Goal: Task Accomplishment & Management: Use online tool/utility

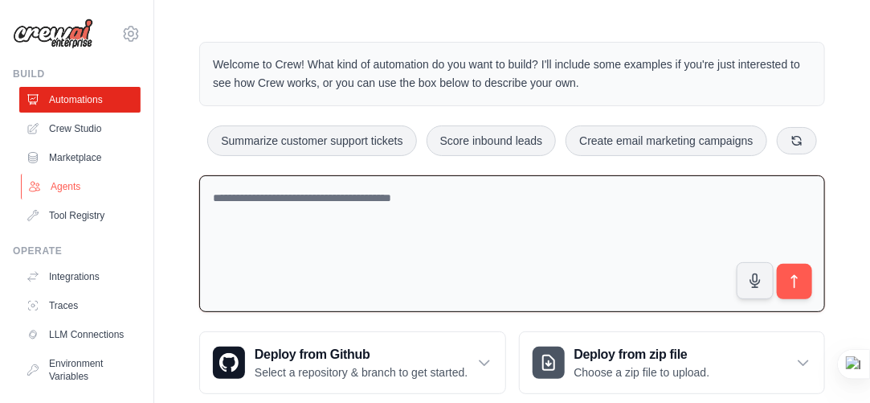
click at [92, 188] on link "Agents" at bounding box center [81, 187] width 121 height 26
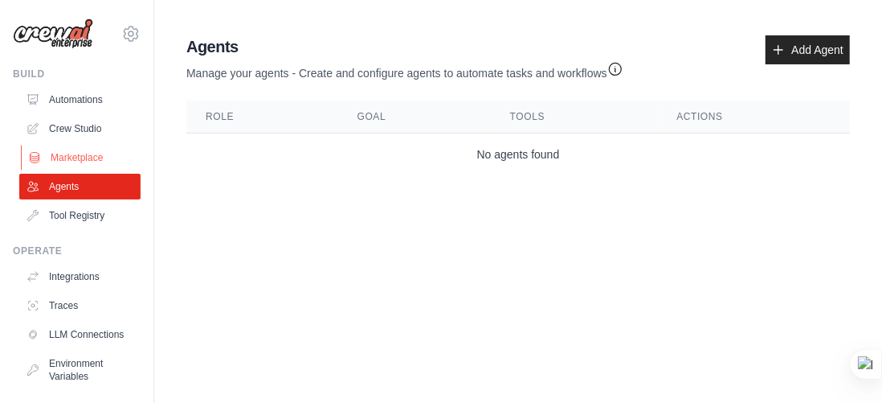
click at [91, 145] on link "Marketplace" at bounding box center [81, 158] width 121 height 26
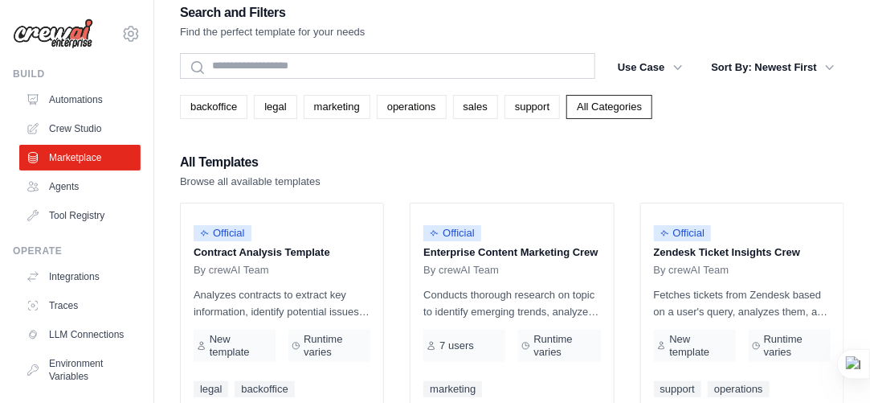
scroll to position [10, 0]
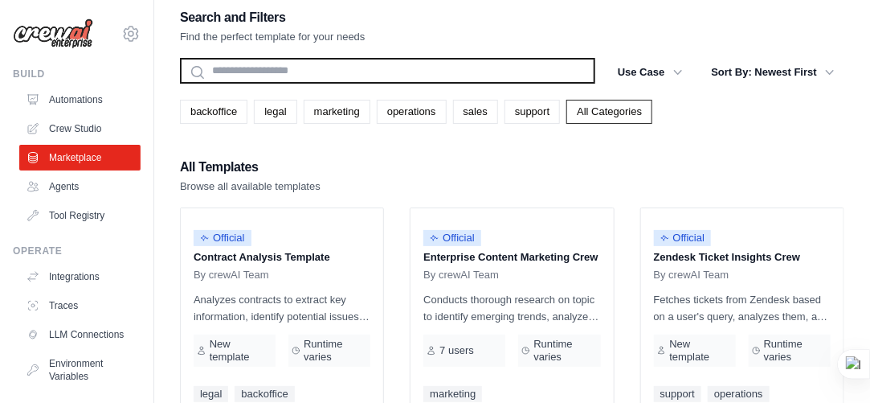
click at [261, 67] on input "text" at bounding box center [387, 71] width 415 height 26
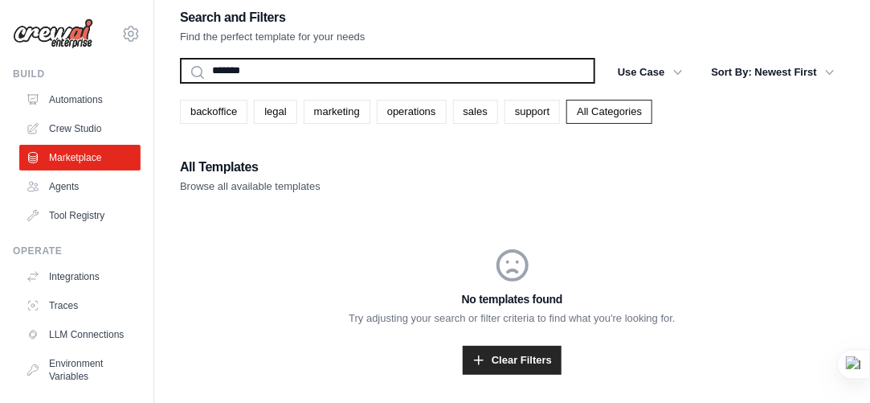
type input "*******"
click at [179, 83] on button "Search" at bounding box center [179, 83] width 1 height 1
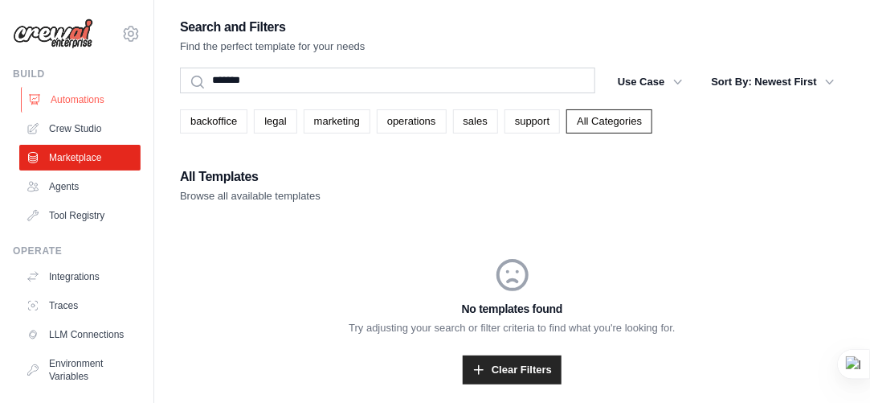
click at [90, 105] on link "Automations" at bounding box center [81, 100] width 121 height 26
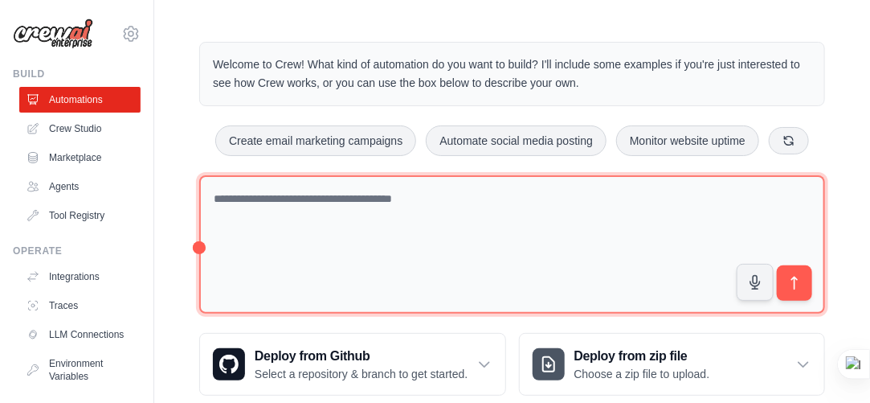
click at [315, 264] on textarea at bounding box center [512, 244] width 626 height 139
type textarea "*"
click at [557, 226] on textarea at bounding box center [512, 244] width 626 height 139
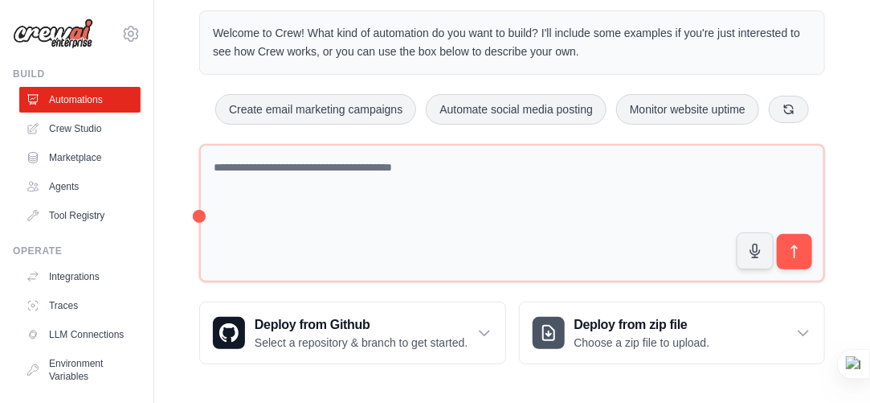
click at [557, 324] on div "Step 1 Create an automation Describe the automation you want to build, select a…" at bounding box center [696, 316] width 293 height 142
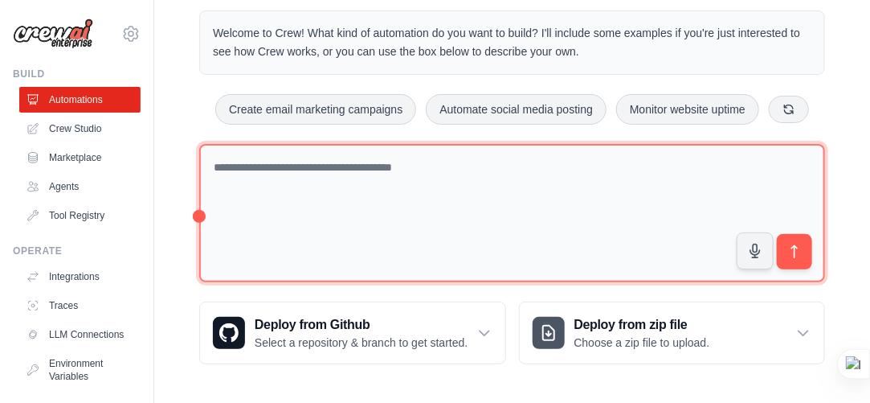
click at [303, 214] on textarea at bounding box center [512, 213] width 626 height 139
type textarea "**********"
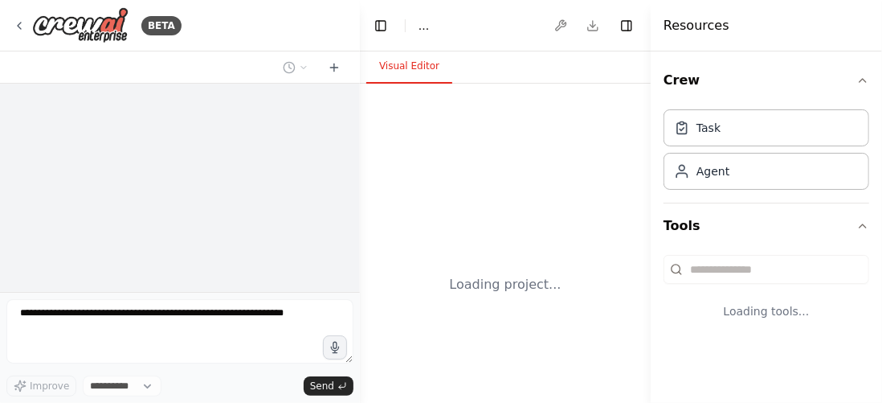
select select "****"
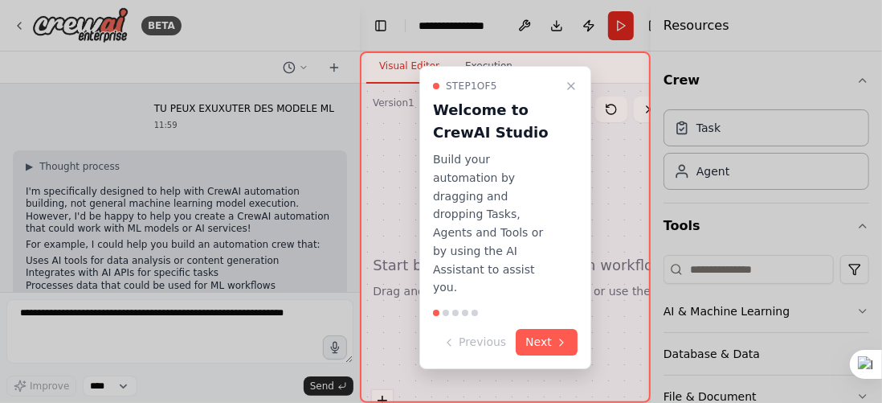
scroll to position [92, 0]
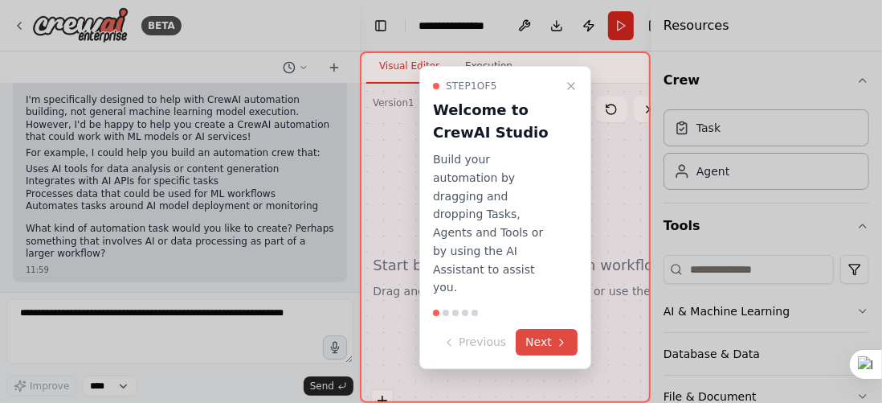
click at [534, 329] on button "Next" at bounding box center [547, 342] width 62 height 27
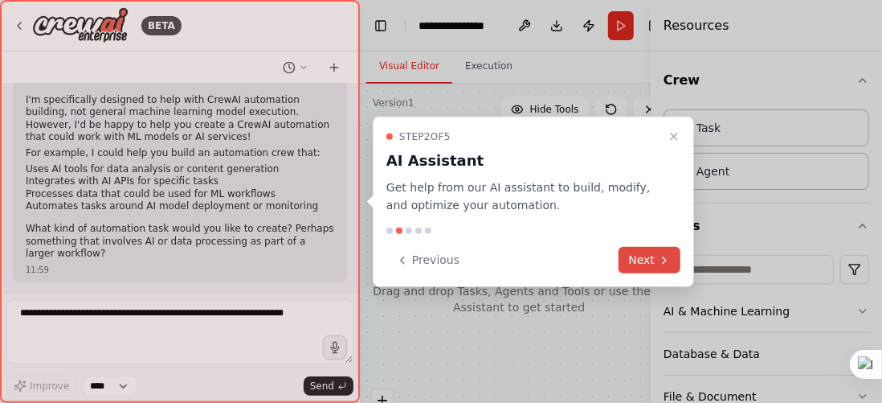
click at [662, 257] on icon at bounding box center [664, 259] width 13 height 13
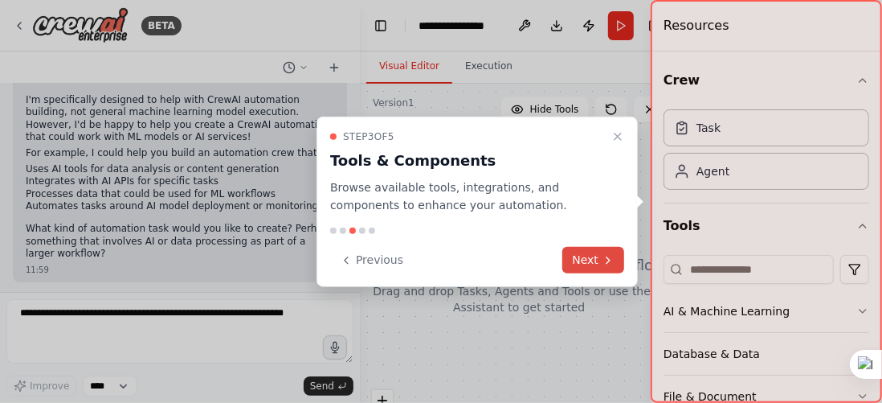
click at [599, 268] on button "Next" at bounding box center [593, 260] width 62 height 27
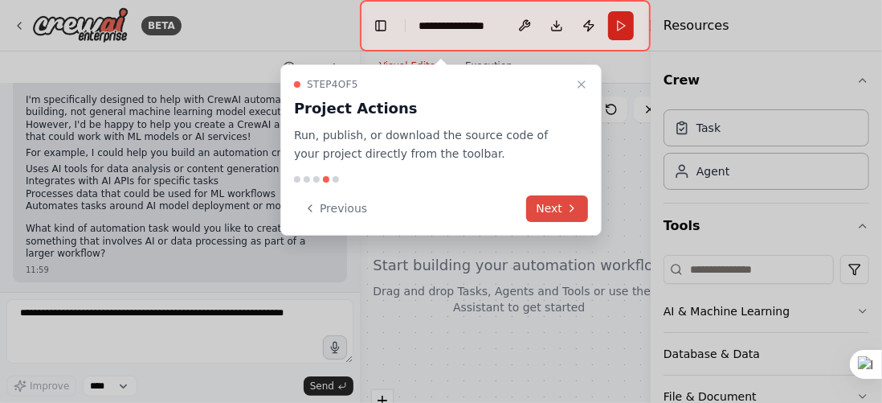
click at [549, 215] on button "Next" at bounding box center [557, 208] width 62 height 27
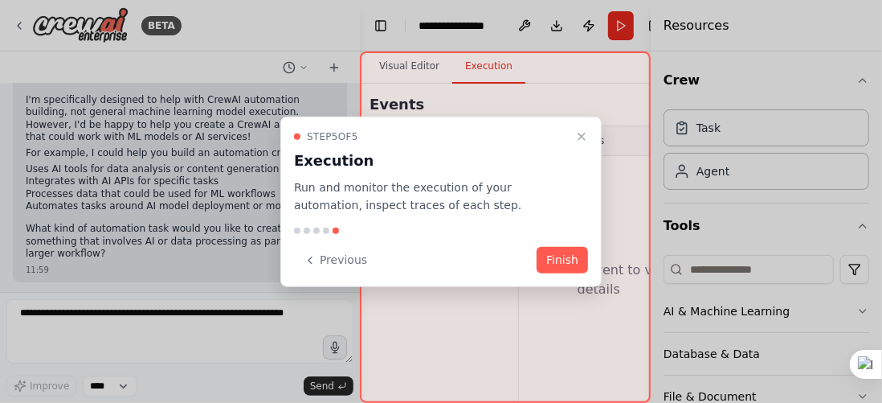
click at [549, 215] on div "Step 5 of 5 Execution Run and monitor the execution of your automation, inspect…" at bounding box center [440, 201] width 321 height 171
click at [559, 250] on button "Finish" at bounding box center [562, 260] width 51 height 27
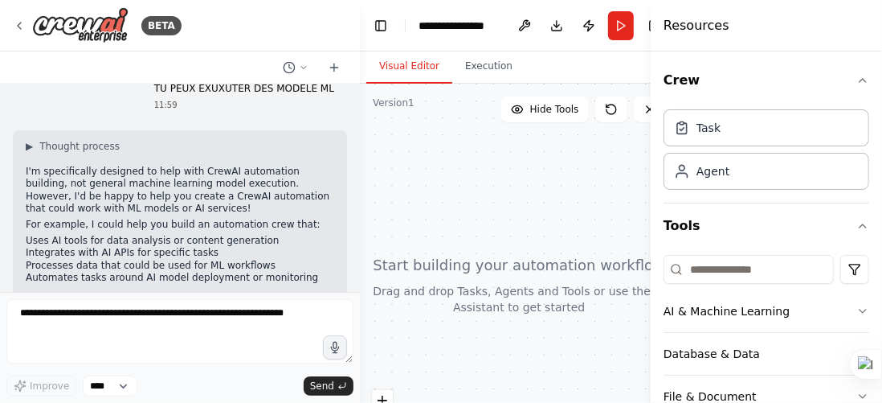
scroll to position [14, 0]
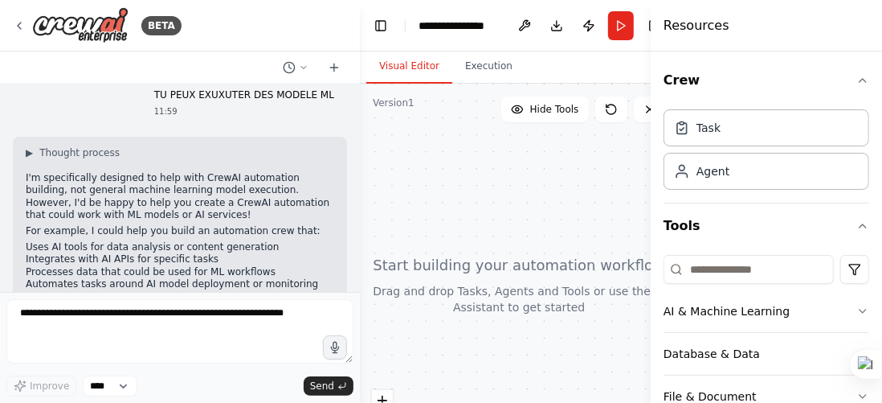
click at [193, 207] on p "I'm specifically designed to help with CrewAI automation building, not general …" at bounding box center [180, 197] width 309 height 50
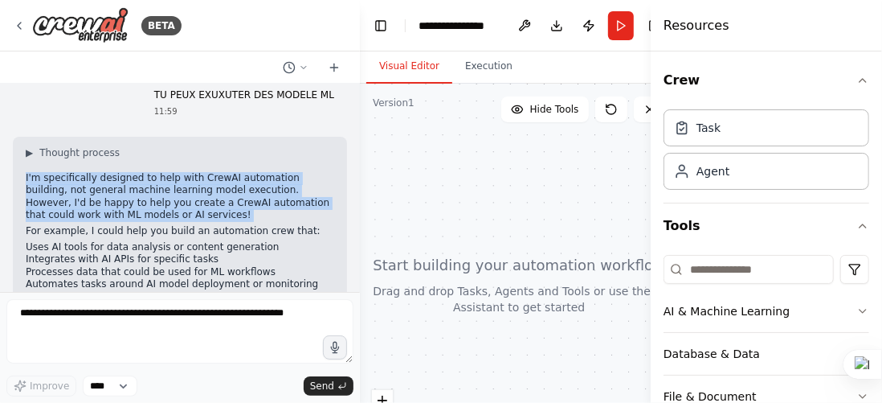
click at [193, 207] on p "I'm specifically designed to help with CrewAI automation building, not general …" at bounding box center [180, 197] width 309 height 50
click at [185, 220] on p "I'm specifically designed to help with CrewAI automation building, not general …" at bounding box center [180, 197] width 309 height 50
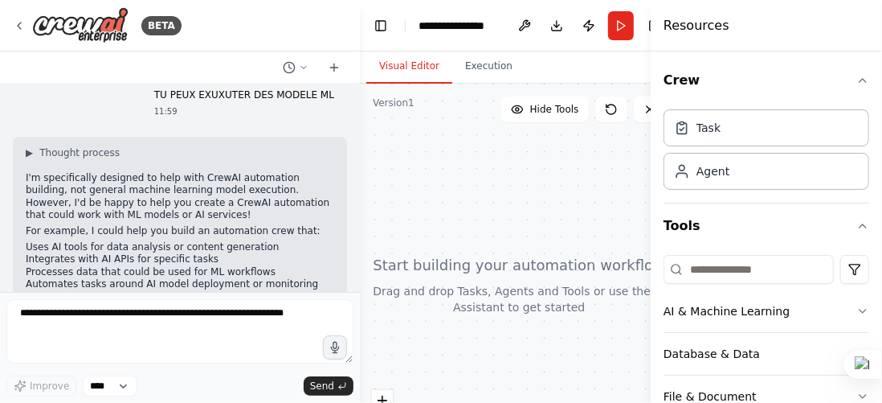
click at [185, 220] on p "I'm specifically designed to help with CrewAI automation building, not general …" at bounding box center [180, 197] width 309 height 50
click at [87, 215] on p "I'm specifically designed to help with CrewAI automation building, not general …" at bounding box center [180, 197] width 309 height 50
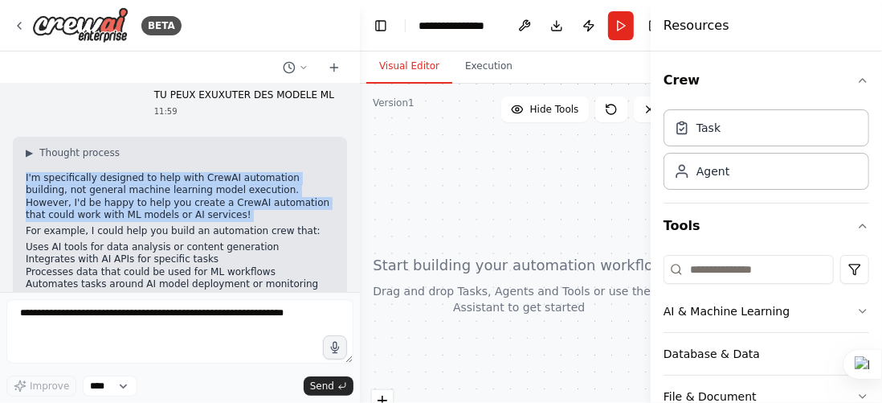
click at [87, 215] on p "I'm specifically designed to help with CrewAI automation building, not general …" at bounding box center [180, 197] width 309 height 50
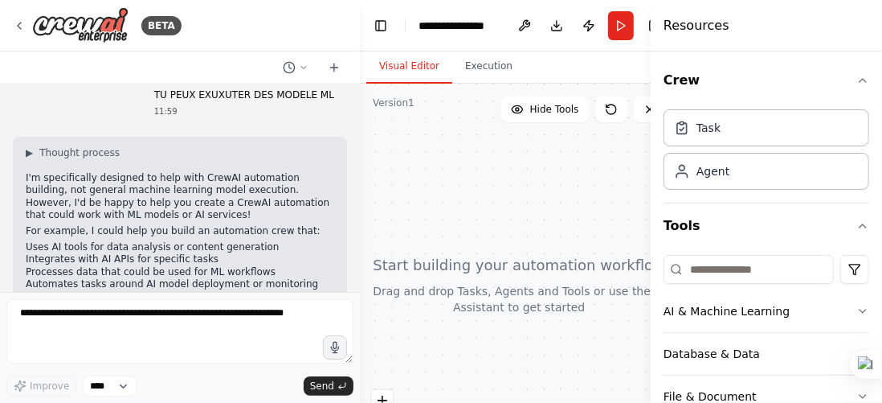
drag, startPoint x: 87, startPoint y: 215, endPoint x: 28, endPoint y: 217, distance: 58.7
click at [28, 217] on p "I'm specifically designed to help with CrewAI automation building, not general …" at bounding box center [180, 197] width 309 height 50
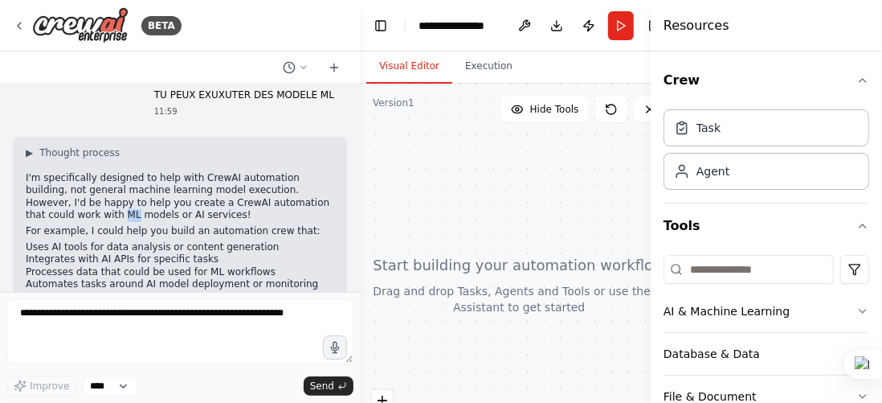
click at [28, 217] on p "I'm specifically designed to help with CrewAI automation building, not general …" at bounding box center [180, 197] width 309 height 50
click at [63, 206] on p "I'm specifically designed to help with CrewAI automation building, not general …" at bounding box center [180, 197] width 309 height 50
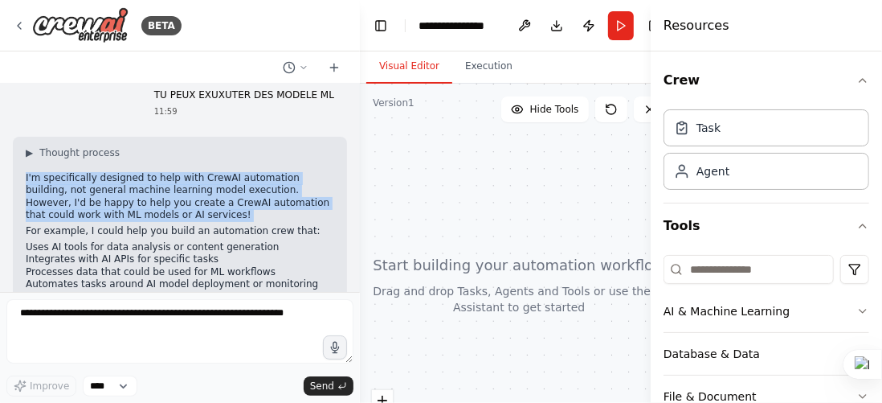
click at [63, 206] on p "I'm specifically designed to help with CrewAI automation building, not general …" at bounding box center [180, 197] width 309 height 50
click at [264, 223] on div "▶ Thought process I'm specifically designed to help with CrewAI automation buil…" at bounding box center [180, 242] width 309 height 192
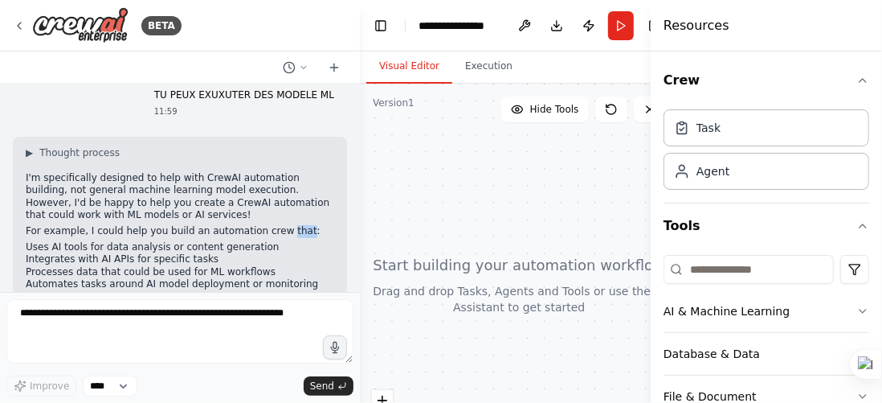
click at [264, 223] on div "▶ Thought process I'm specifically designed to help with CrewAI automation buil…" at bounding box center [180, 242] width 309 height 192
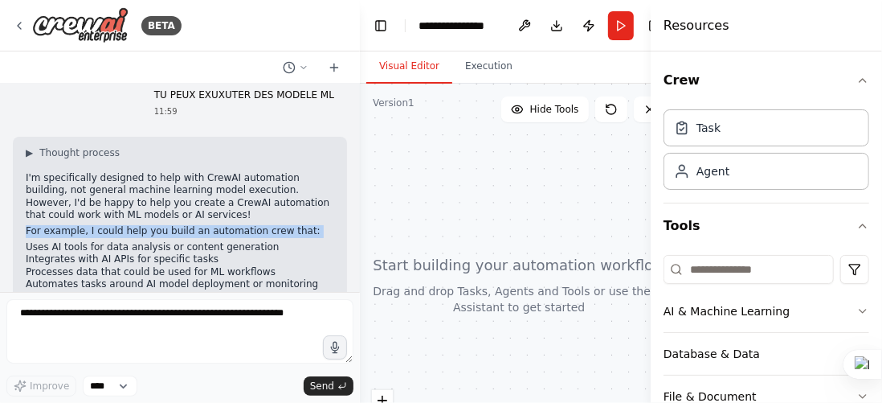
click at [264, 223] on div "▶ Thought process I'm specifically designed to help with CrewAI automation buil…" at bounding box center [180, 242] width 309 height 192
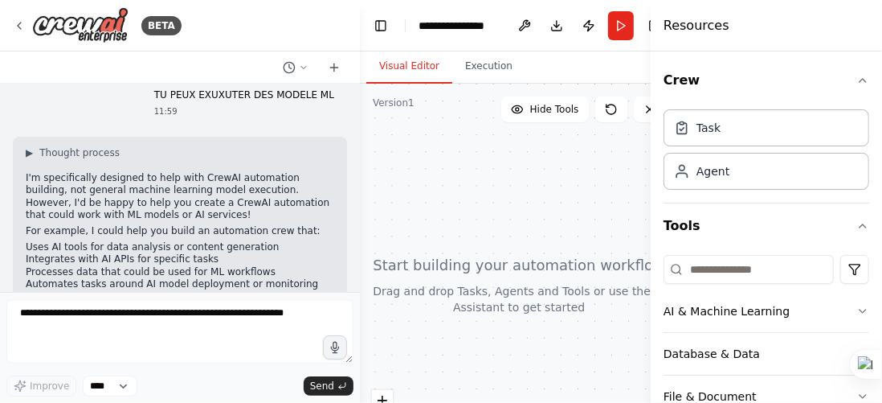
click at [243, 182] on p "I'm specifically designed to help with CrewAI automation building, not general …" at bounding box center [180, 197] width 309 height 50
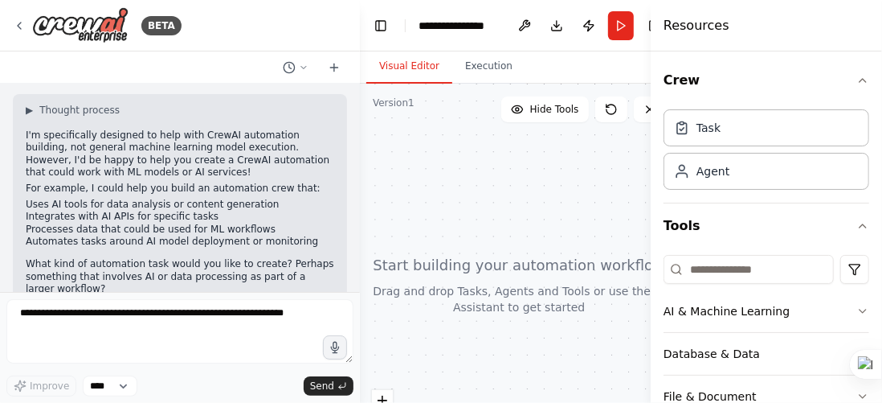
scroll to position [92, 0]
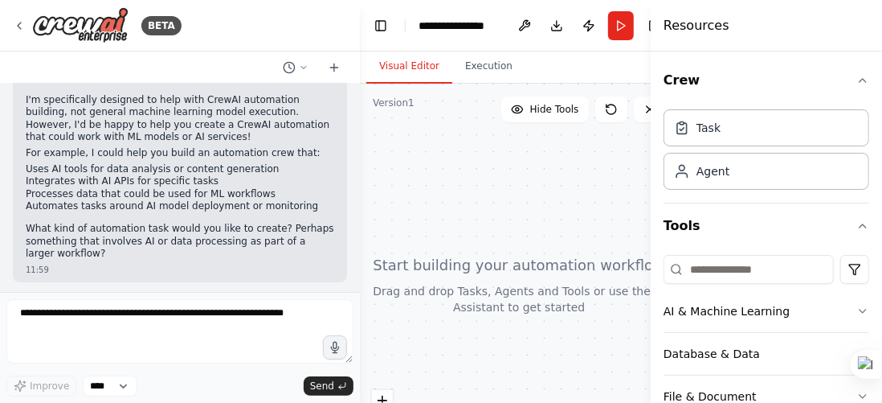
click at [158, 171] on li "Uses AI tools for data analysis or content generation" at bounding box center [180, 169] width 309 height 13
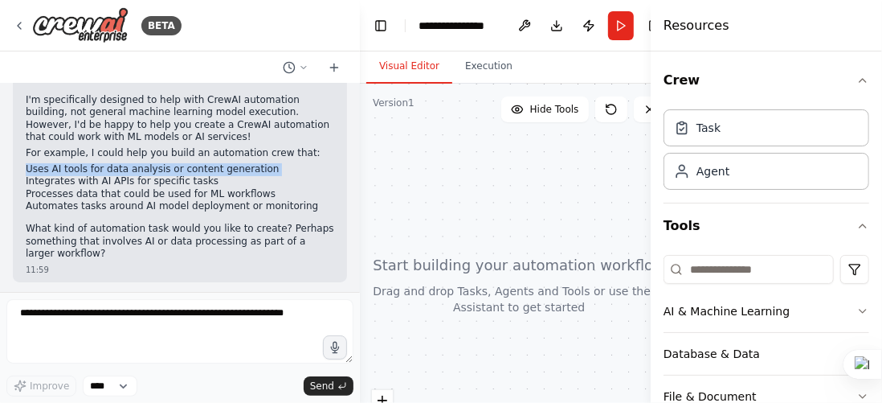
click at [158, 171] on li "Uses AI tools for data analysis or content generation" at bounding box center [180, 169] width 309 height 13
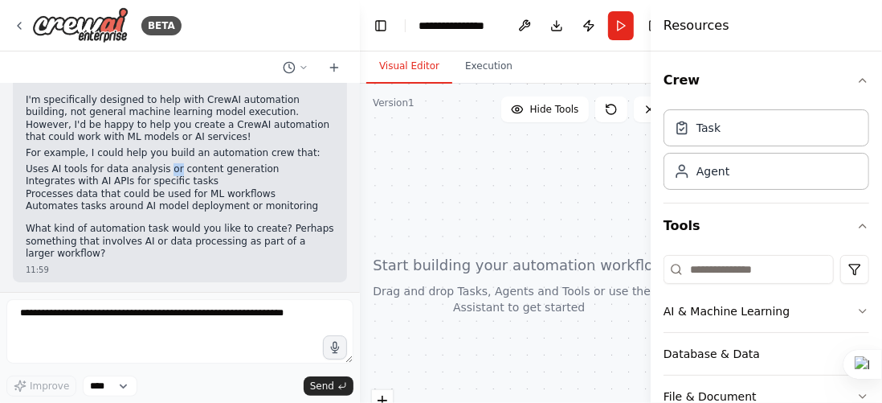
click at [158, 171] on li "Uses AI tools for data analysis or content generation" at bounding box center [180, 169] width 309 height 13
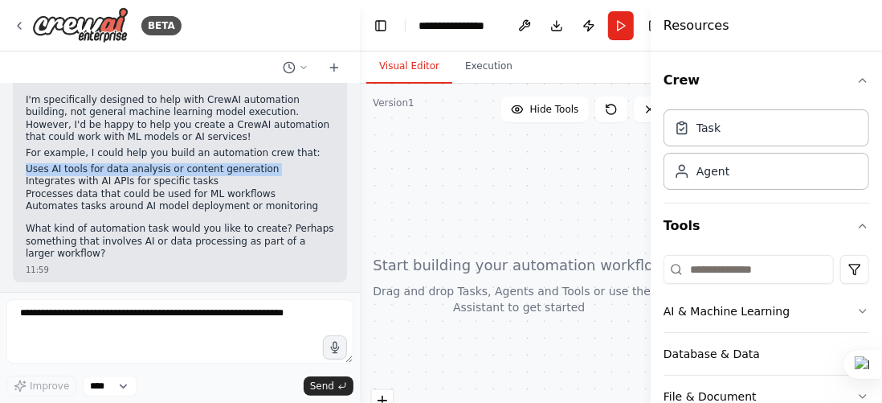
click at [158, 171] on li "Uses AI tools for data analysis or content generation" at bounding box center [180, 169] width 309 height 13
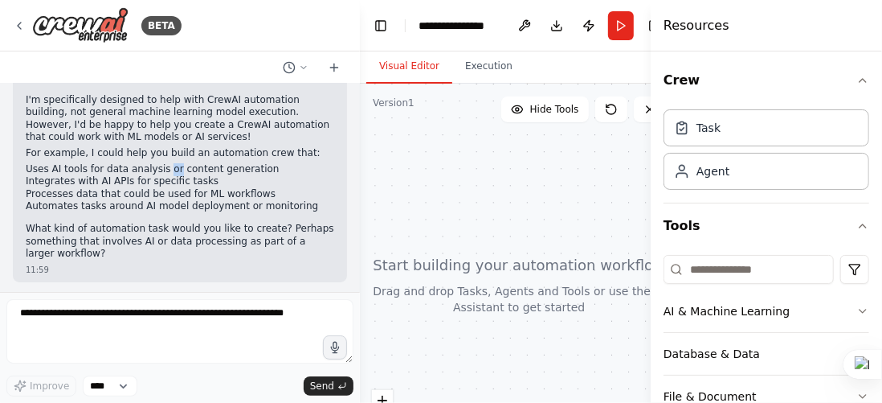
click at [158, 171] on li "Uses AI tools for data analysis or content generation" at bounding box center [180, 169] width 309 height 13
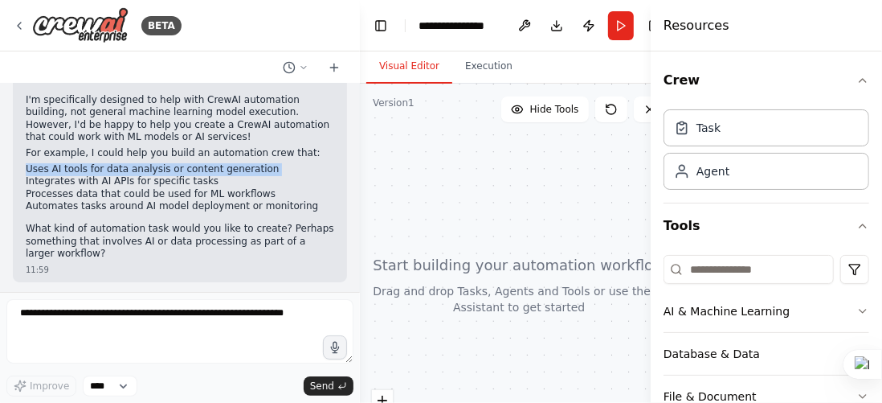
click at [158, 171] on li "Uses AI tools for data analysis or content generation" at bounding box center [180, 169] width 309 height 13
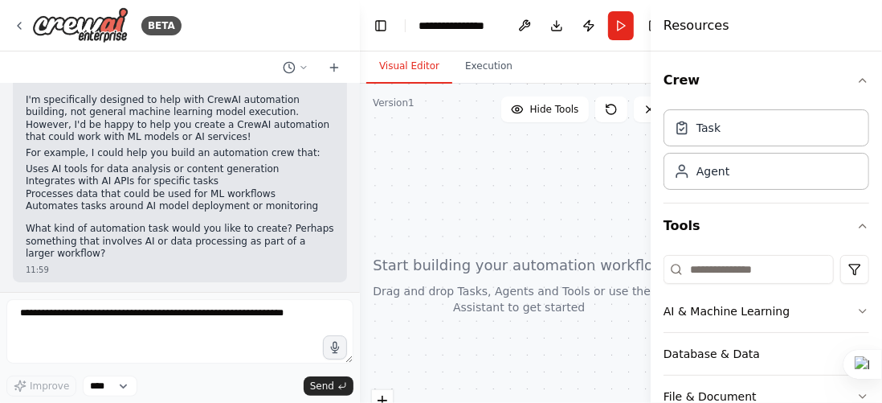
click at [153, 175] on li "Integrates with AI APIs for specific tasks" at bounding box center [180, 181] width 309 height 13
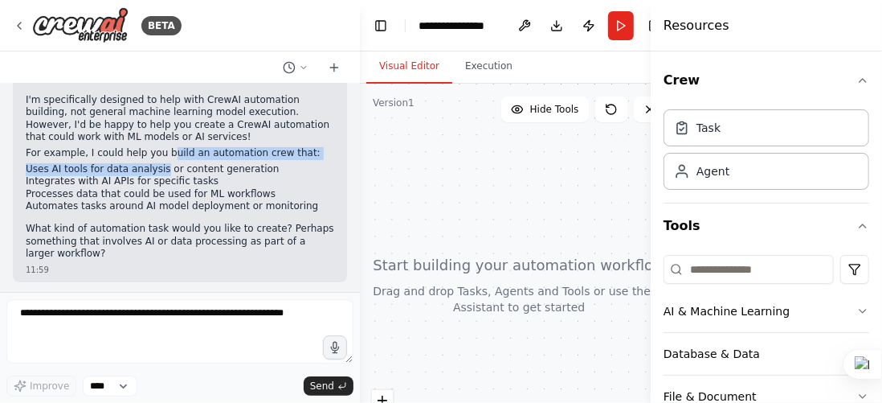
drag, startPoint x: 157, startPoint y: 157, endPoint x: 153, endPoint y: 172, distance: 16.0
click at [153, 172] on div "▶ Thought process I'm specifically designed to help with CrewAI automation buil…" at bounding box center [180, 164] width 309 height 192
click at [153, 172] on li "Uses AI tools for data analysis or content generation" at bounding box center [180, 169] width 309 height 13
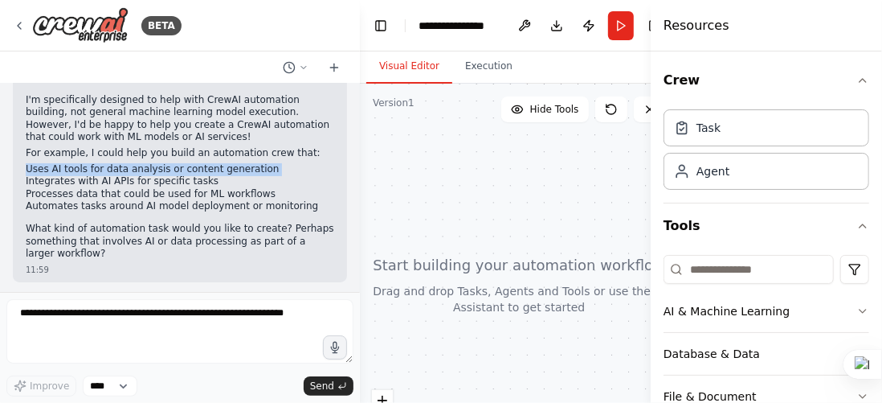
click at [153, 172] on li "Uses AI tools for data analysis or content generation" at bounding box center [180, 169] width 309 height 13
click at [20, 170] on div "▶ Thought process I'm specifically designed to help with CrewAI automation buil…" at bounding box center [180, 170] width 334 height 223
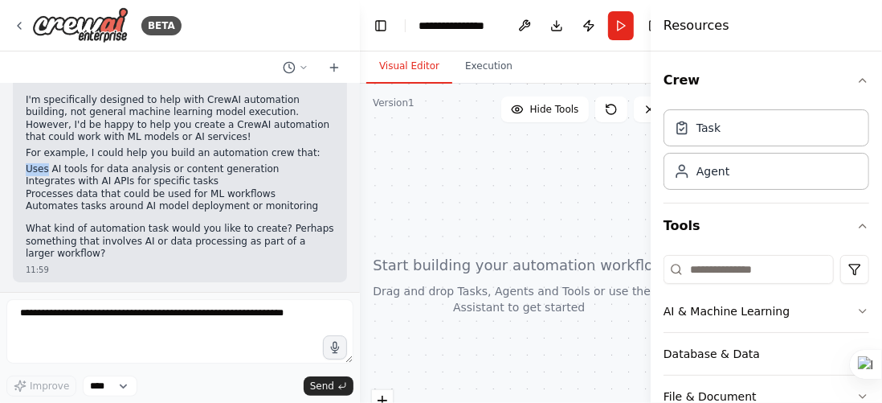
click at [20, 170] on div "▶ Thought process I'm specifically designed to help with CrewAI automation buil…" at bounding box center [180, 170] width 334 height 223
click at [27, 166] on li "Uses AI tools for data analysis or content generation" at bounding box center [180, 169] width 309 height 13
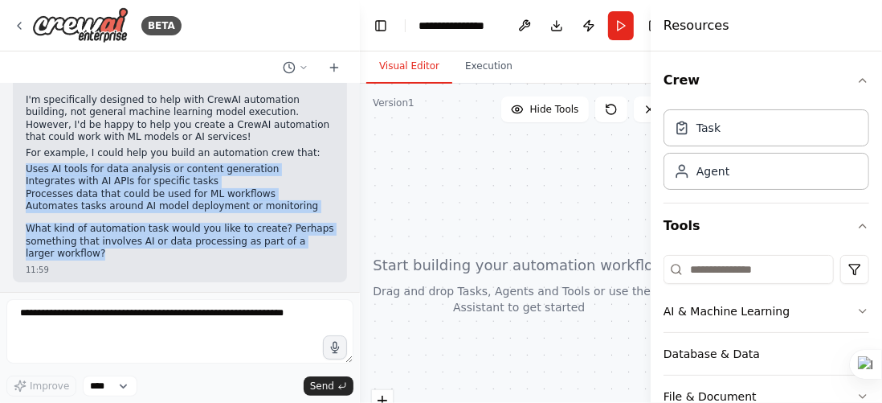
drag, startPoint x: 24, startPoint y: 166, endPoint x: 222, endPoint y: 250, distance: 214.6
click at [222, 250] on div "▶ Thought process I'm specifically designed to help with CrewAI automation buil…" at bounding box center [180, 170] width 334 height 223
click at [122, 381] on select "****" at bounding box center [110, 385] width 55 height 21
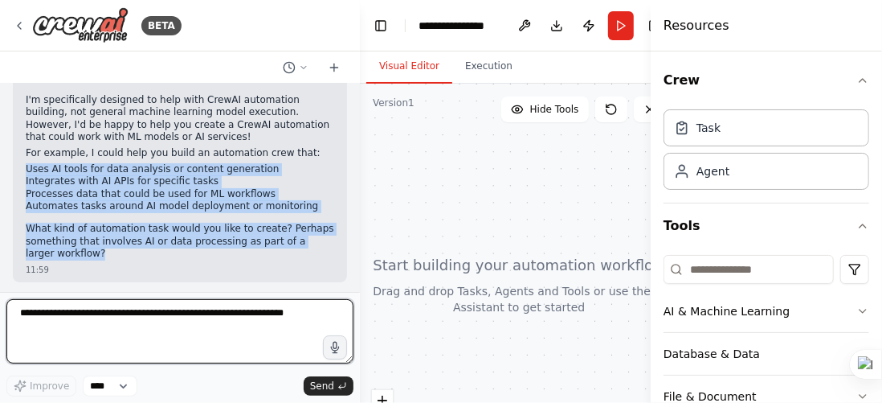
click at [184, 358] on textarea at bounding box center [179, 331] width 347 height 64
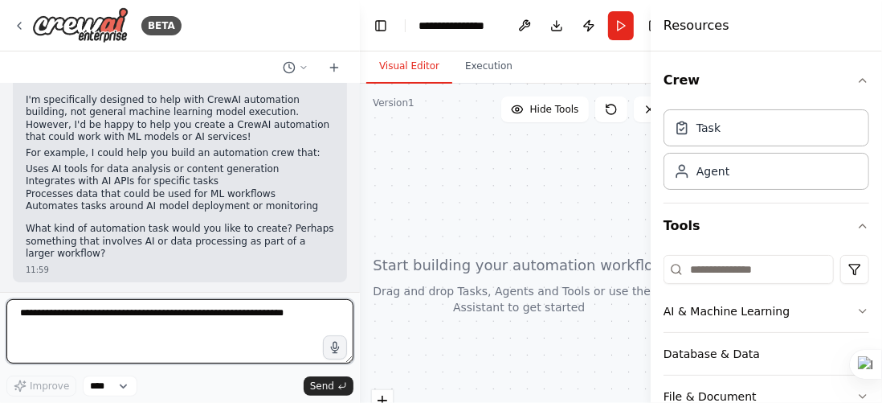
click at [280, 312] on textarea at bounding box center [179, 331] width 347 height 64
type textarea "*"
click at [292, 327] on textarea at bounding box center [179, 331] width 347 height 64
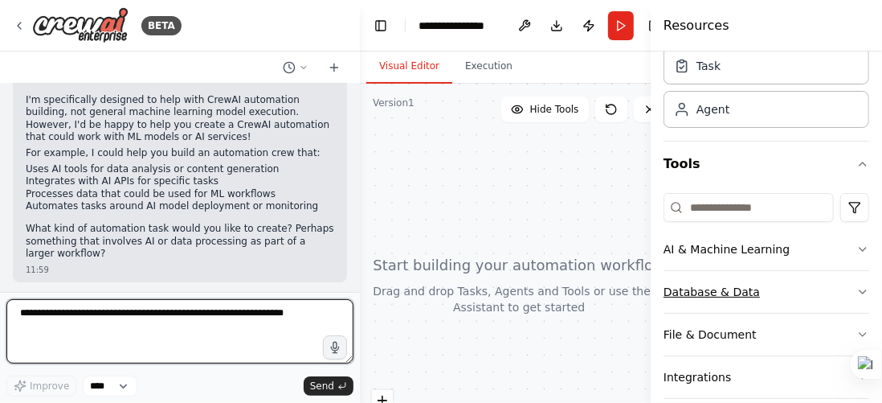
scroll to position [165, 0]
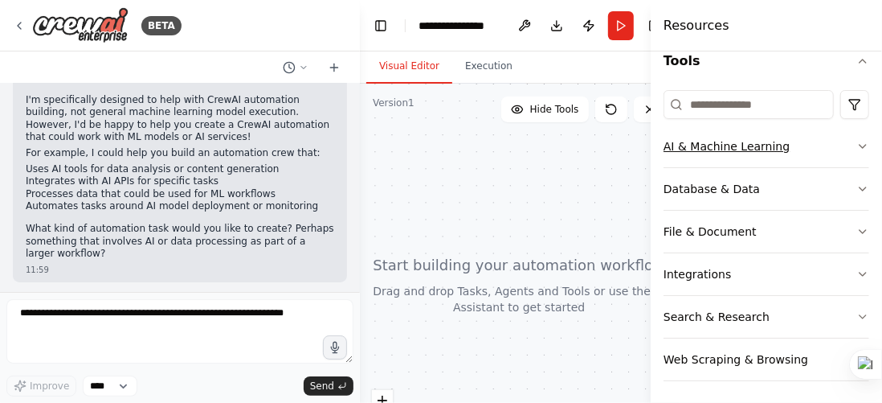
click at [854, 153] on button "AI & Machine Learning" at bounding box center [767, 146] width 206 height 42
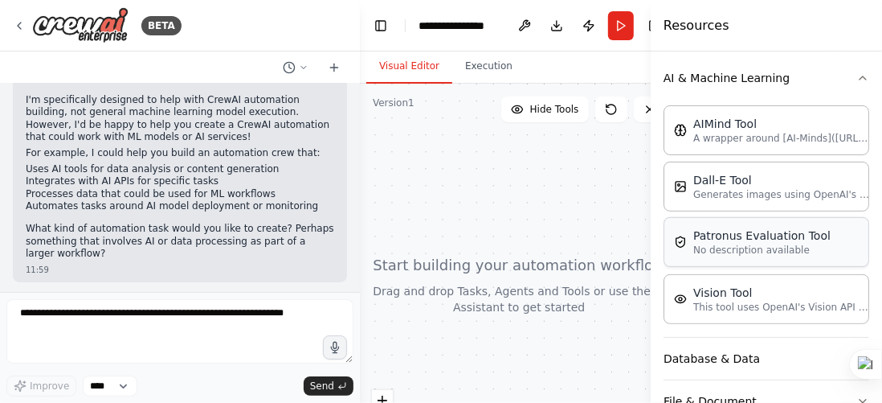
scroll to position [236, 0]
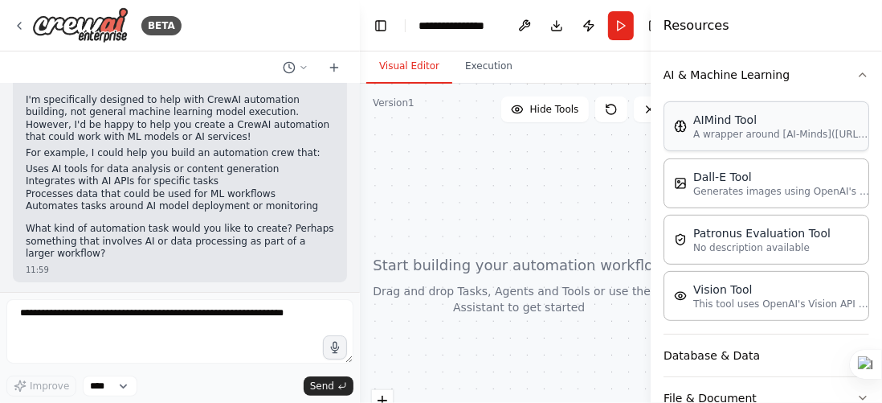
click at [747, 134] on p "A wrapper around [AI-Minds](https://mindsdb.com/minds). Useful for when you nee…" at bounding box center [781, 134] width 177 height 13
click at [701, 124] on div "AIMind Tool" at bounding box center [781, 120] width 177 height 16
click at [675, 129] on img at bounding box center [680, 126] width 13 height 13
click at [726, 131] on p "A wrapper around [AI-Minds](https://mindsdb.com/minds). Useful for when you nee…" at bounding box center [781, 134] width 177 height 13
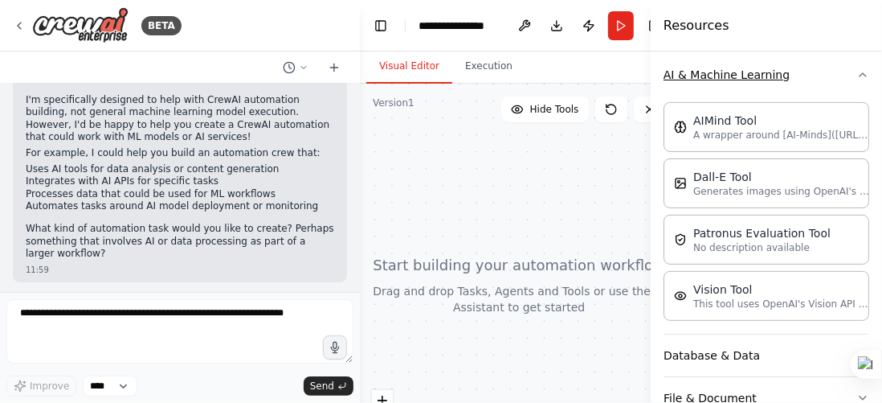
click at [817, 76] on button "AI & Machine Learning" at bounding box center [767, 75] width 206 height 42
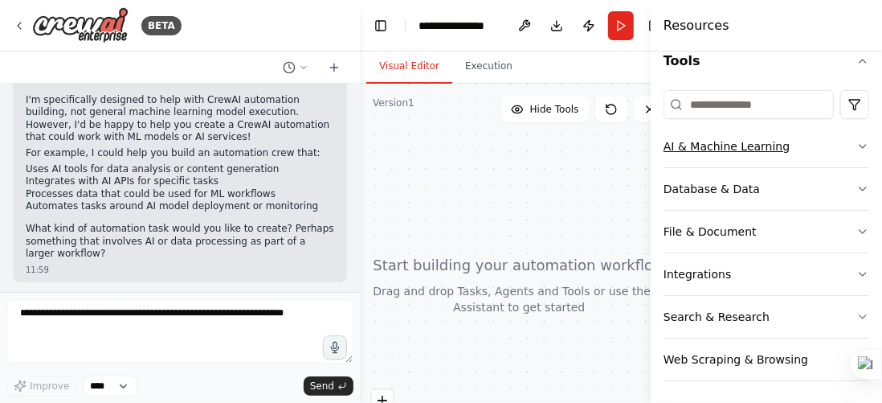
click at [746, 141] on button "AI & Machine Learning" at bounding box center [767, 146] width 206 height 42
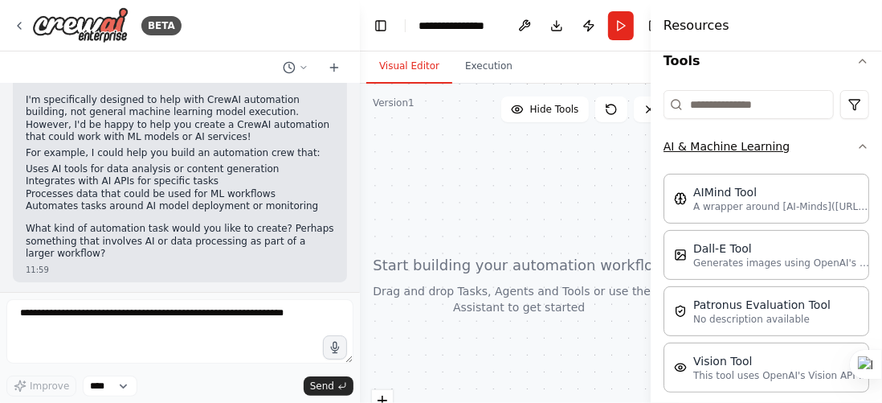
scroll to position [236, 0]
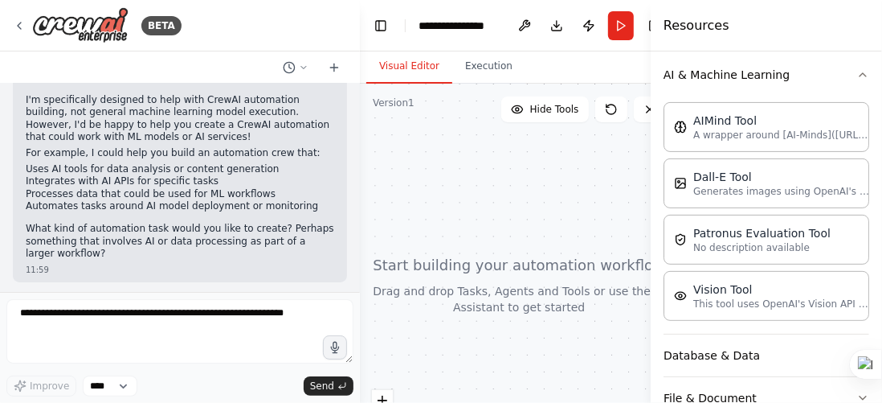
click at [531, 258] on div at bounding box center [519, 285] width 319 height 402
click at [481, 72] on button "Execution" at bounding box center [488, 67] width 73 height 34
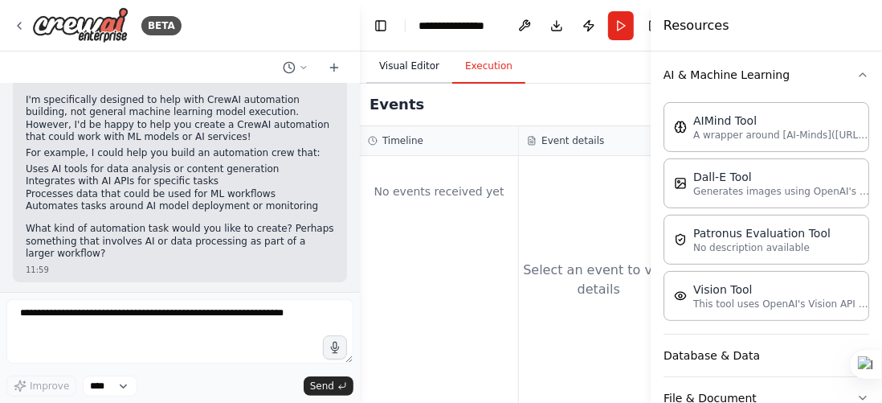
click at [419, 69] on button "Visual Editor" at bounding box center [409, 67] width 86 height 34
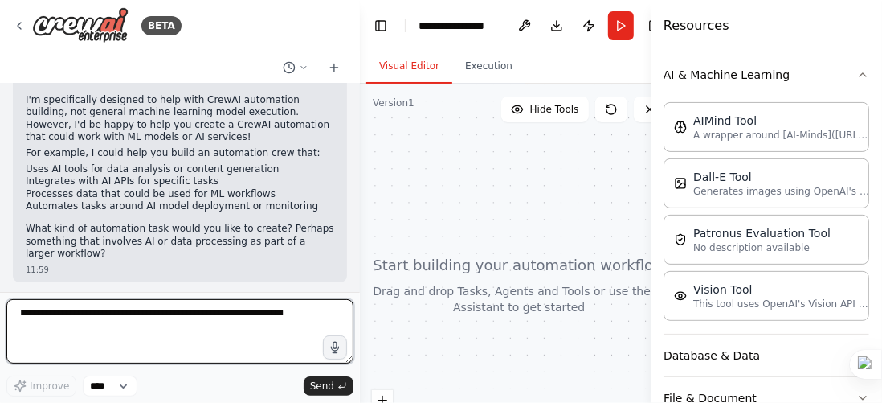
click at [211, 352] on textarea at bounding box center [179, 331] width 347 height 64
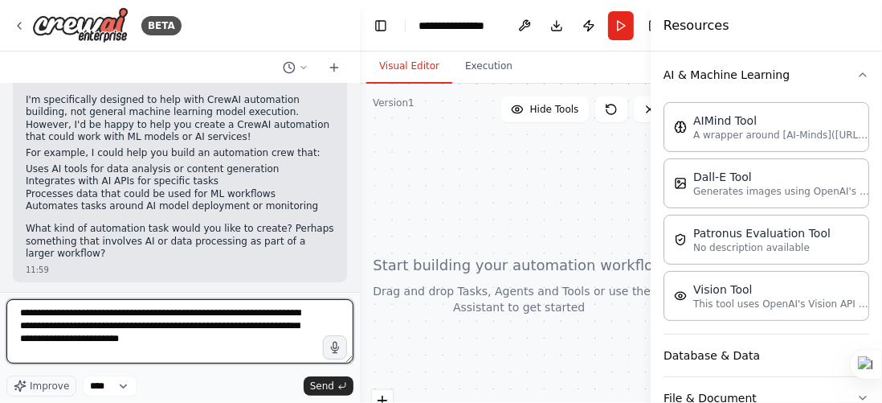
type textarea "**********"
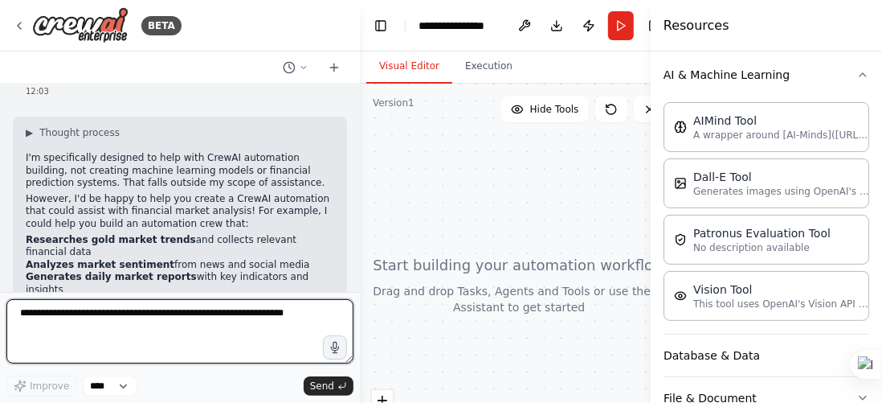
scroll to position [360, 0]
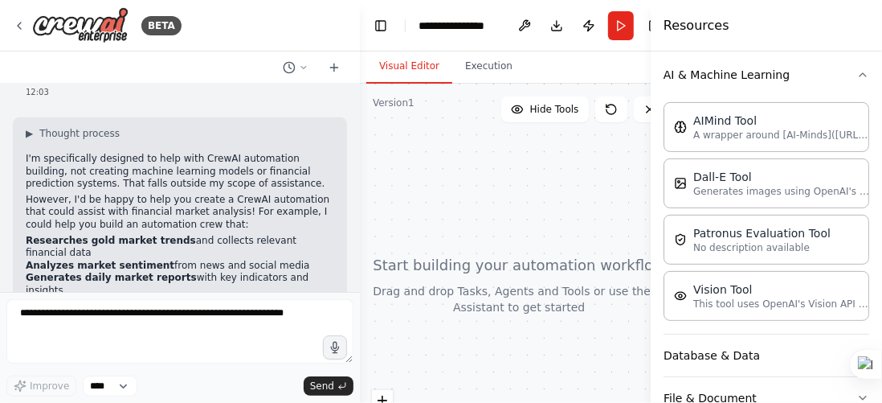
click at [148, 153] on p "I'm specifically designed to help with CrewAI automation building, not creating…" at bounding box center [180, 172] width 309 height 38
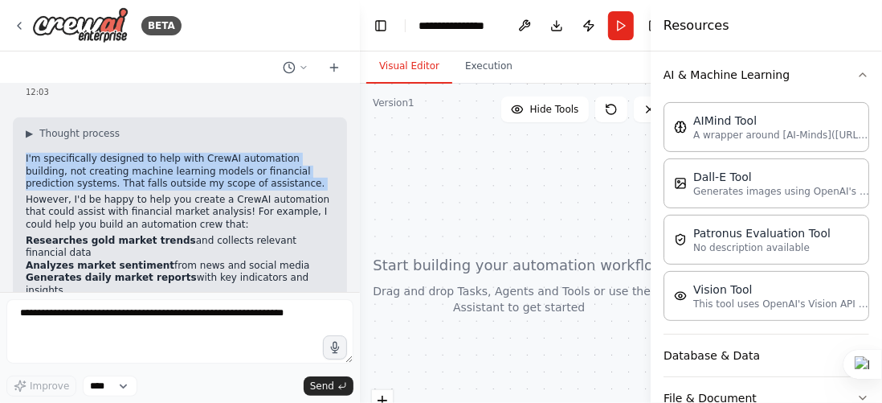
click at [148, 153] on p "I'm specifically designed to help with CrewAI automation building, not creating…" at bounding box center [180, 172] width 309 height 38
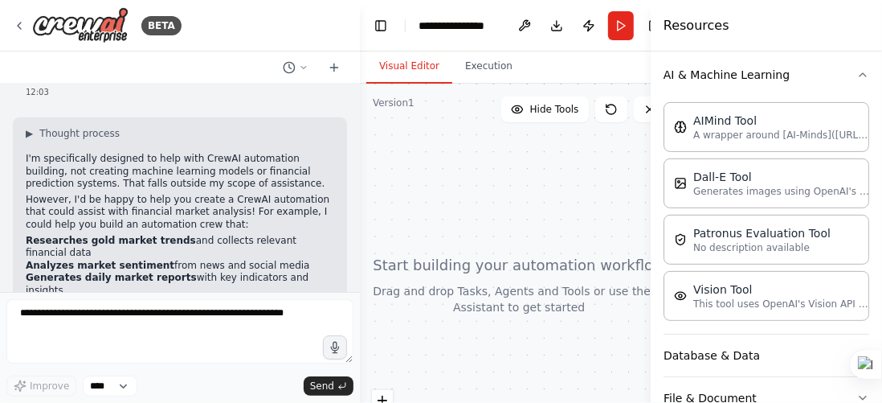
click at [241, 194] on p "However, I'd be happy to help you create a CrewAI automation that could assist …" at bounding box center [180, 213] width 309 height 38
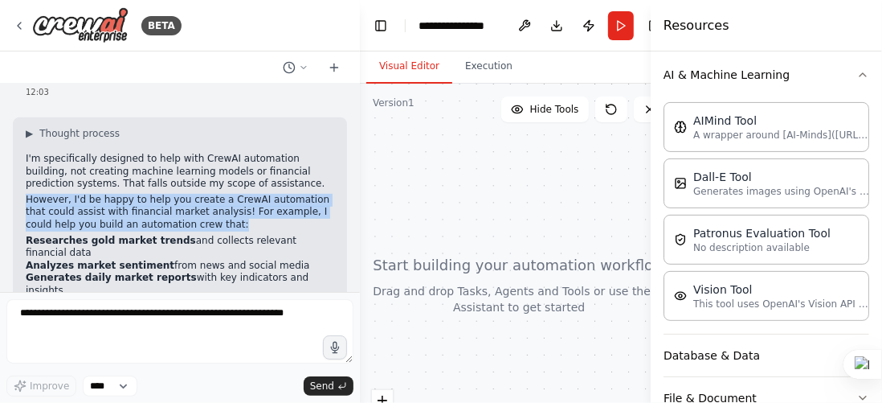
click at [241, 194] on p "However, I'd be happy to help you create a CrewAI automation that could assist …" at bounding box center [180, 213] width 309 height 38
click at [177, 194] on p "However, I'd be happy to help you create a CrewAI automation that could assist …" at bounding box center [180, 213] width 309 height 38
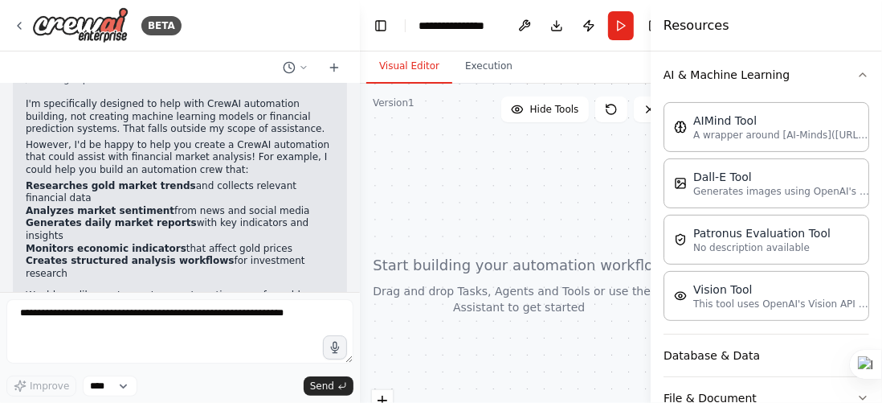
scroll to position [415, 0]
click at [177, 216] on li "Generates daily market reports with key indicators and insights" at bounding box center [180, 228] width 309 height 25
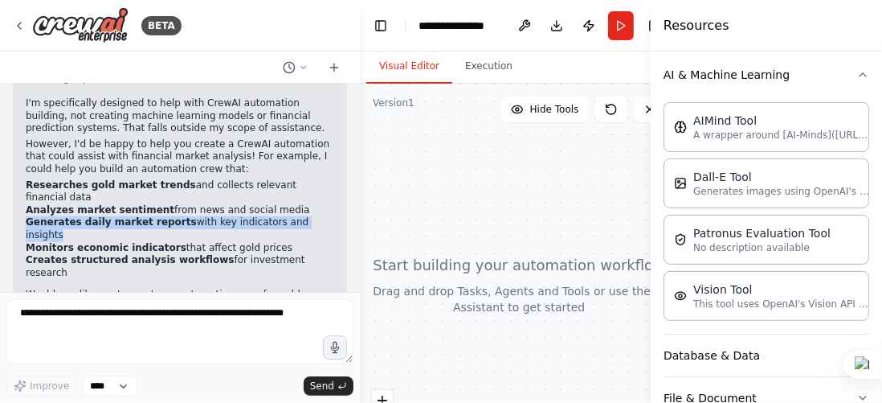
click at [177, 216] on li "Generates daily market reports with key indicators and insights" at bounding box center [180, 228] width 309 height 25
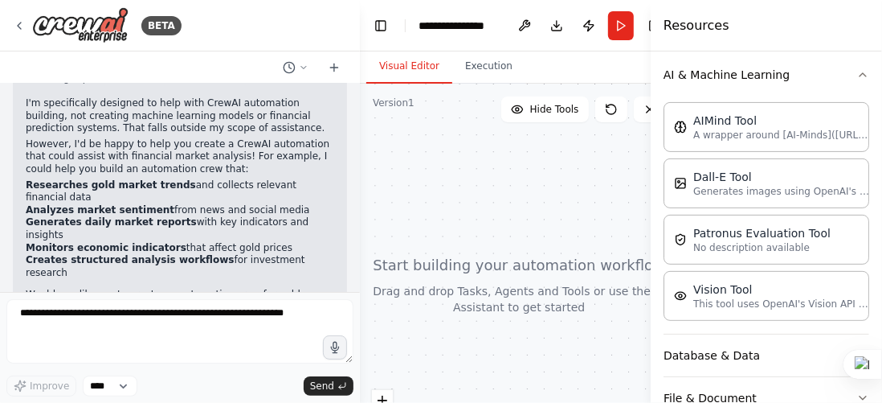
click at [158, 179] on strong "Researches gold market trends" at bounding box center [111, 184] width 170 height 11
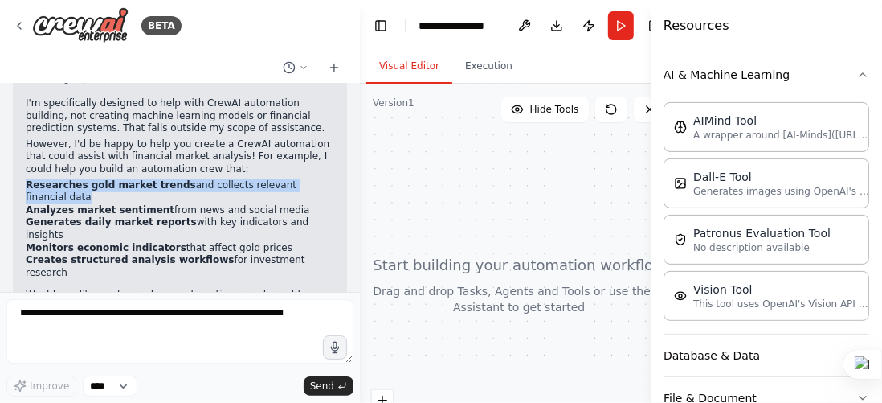
click at [158, 179] on strong "Researches gold market trends" at bounding box center [111, 184] width 170 height 11
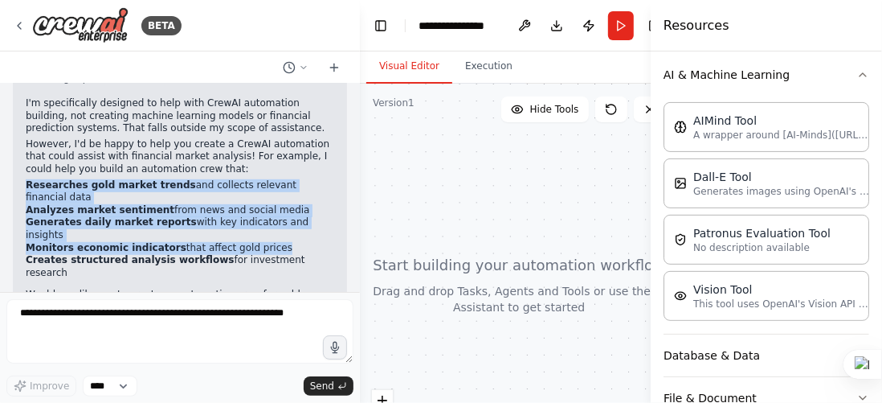
drag, startPoint x: 158, startPoint y: 171, endPoint x: 181, endPoint y: 211, distance: 46.0
click at [181, 211] on ul "Researches gold market trends and collects relevant financial data Analyzes mar…" at bounding box center [180, 229] width 309 height 100
click at [301, 230] on div "▶ Thought process I'm specifically designed to help with CrewAI automation buil…" at bounding box center [180, 220] width 309 height 296
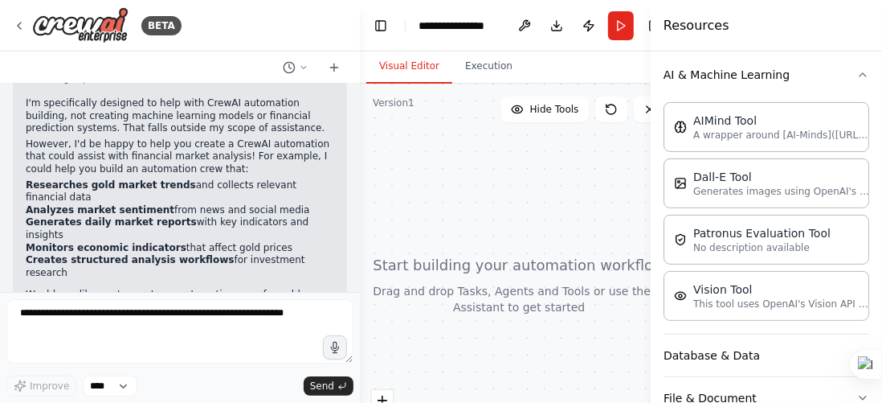
drag, startPoint x: 301, startPoint y: 230, endPoint x: 291, endPoint y: 230, distance: 9.6
click at [291, 230] on div "▶ Thought process I'm specifically designed to help with CrewAI automation buil…" at bounding box center [180, 220] width 309 height 296
drag, startPoint x: 299, startPoint y: 226, endPoint x: 19, endPoint y: 174, distance: 284.3
click at [19, 174] on div "▶ Thought process I'm specifically designed to help with CrewAI automation buil…" at bounding box center [180, 225] width 334 height 327
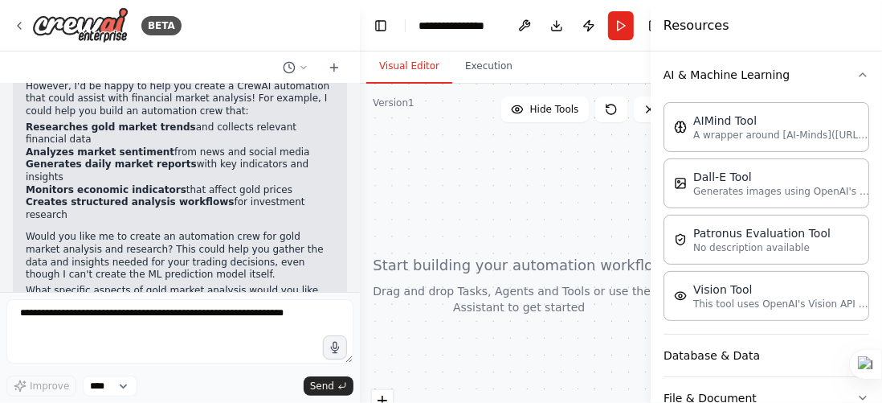
click at [117, 284] on p "What specific aspects of gold market analysis would you like the automation to …" at bounding box center [180, 296] width 309 height 25
click at [174, 146] on li "Analyzes market sentiment from news and social media" at bounding box center [180, 152] width 309 height 13
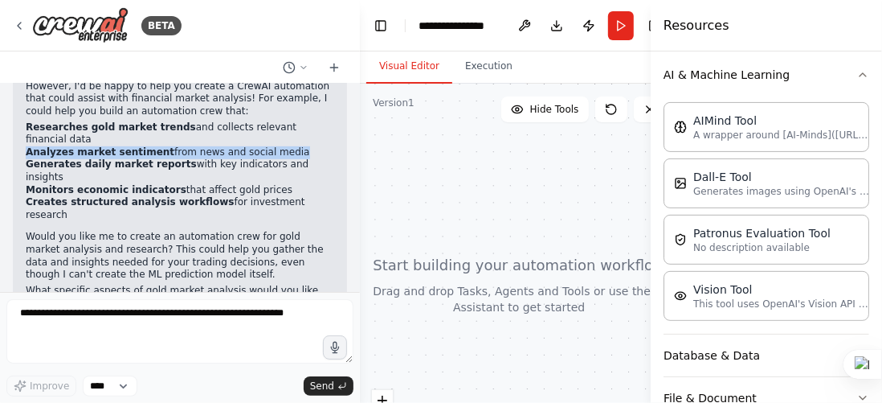
click at [174, 146] on li "Analyzes market sentiment from news and social media" at bounding box center [180, 152] width 309 height 13
copy ul "Analyzes market sentiment from news and social media"
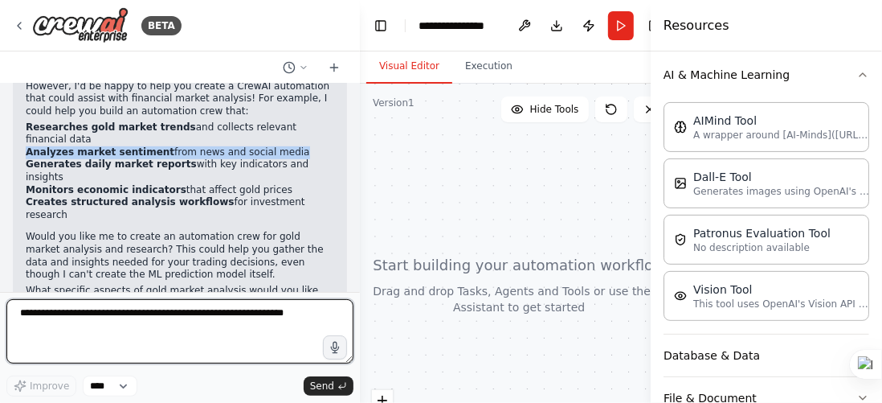
click at [182, 336] on textarea at bounding box center [179, 331] width 347 height 64
paste textarea "**********"
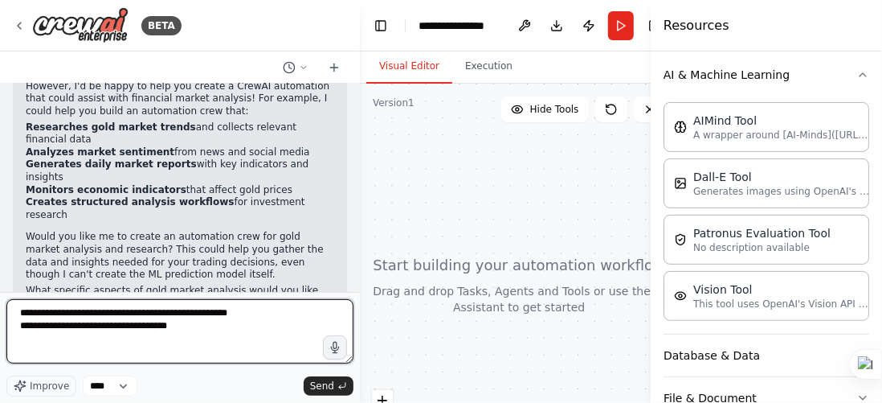
type textarea "**********"
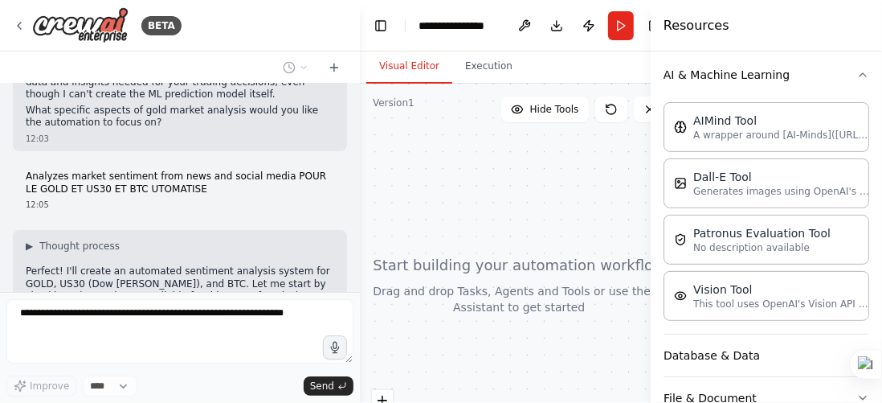
scroll to position [657, 0]
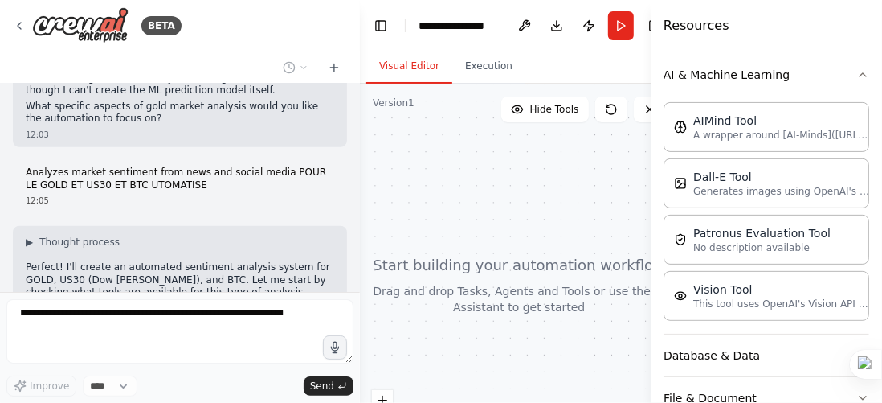
click at [198, 261] on p "Perfect! I'll create an automated sentiment analysis system for GOLD, US30 (Dow…" at bounding box center [180, 280] width 309 height 38
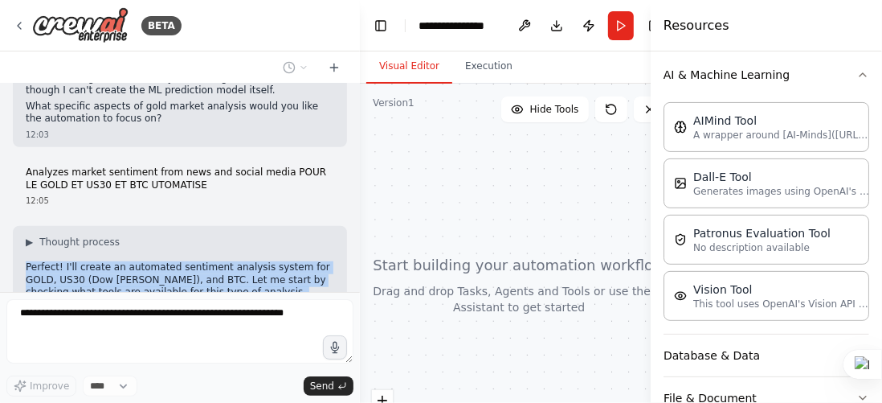
click at [198, 261] on p "Perfect! I'll create an automated sentiment analysis system for GOLD, US30 (Dow…" at bounding box center [180, 280] width 309 height 38
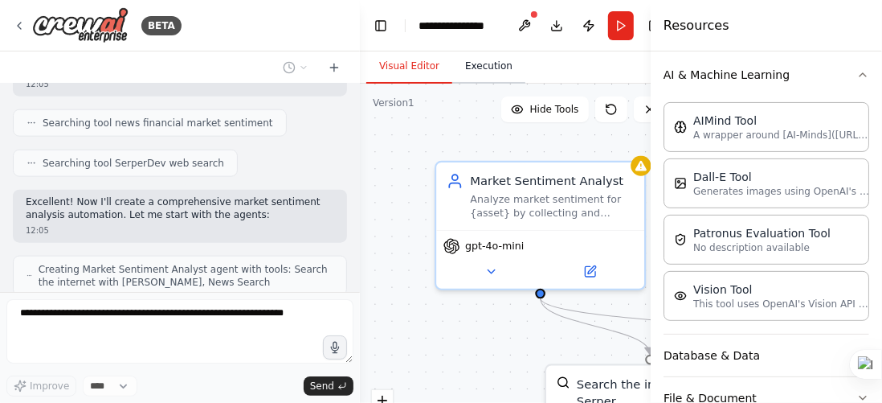
scroll to position [1083, 0]
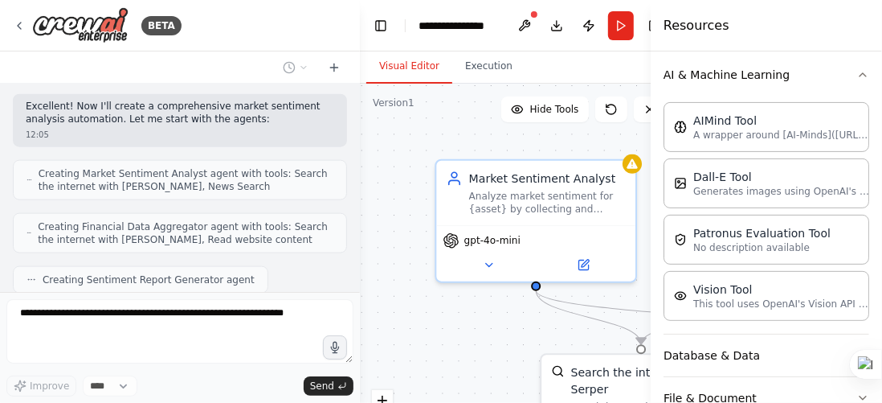
click at [784, 30] on div "Resources" at bounding box center [766, 25] width 231 height 51
click at [857, 76] on icon "button" at bounding box center [863, 74] width 13 height 13
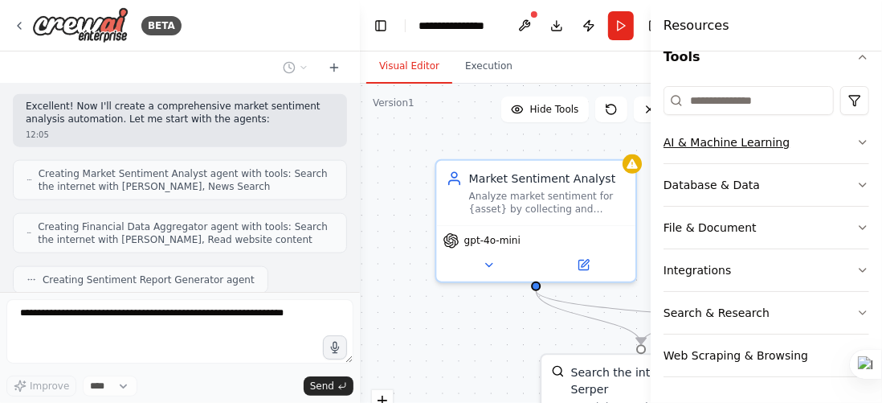
scroll to position [165, 0]
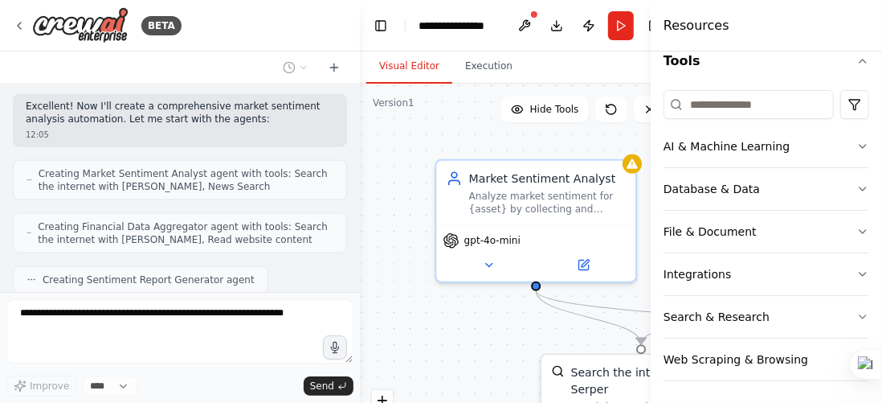
click at [624, 68] on div "Visual Editor Execution" at bounding box center [519, 67] width 319 height 32
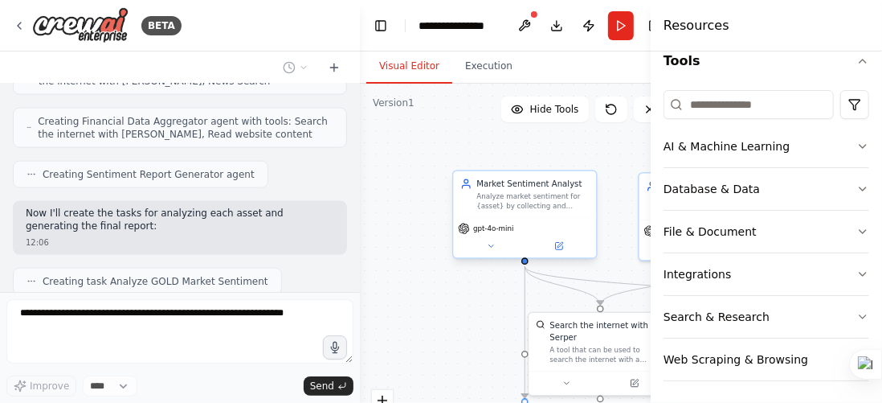
scroll to position [1228, 0]
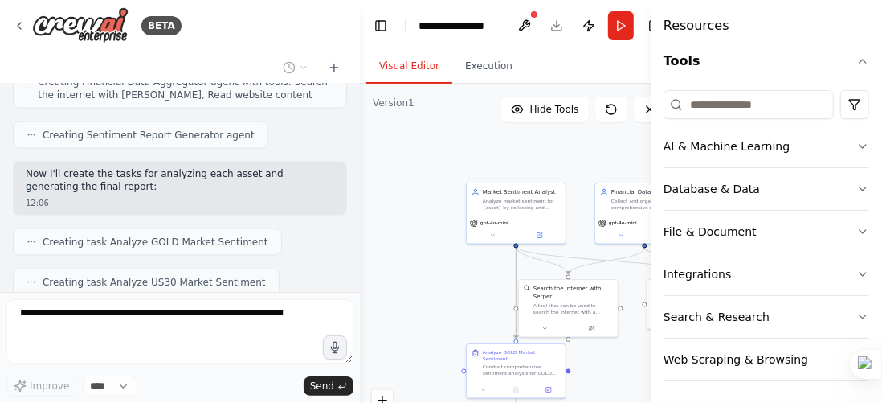
click at [620, 63] on div "Visual Editor Execution" at bounding box center [519, 67] width 319 height 32
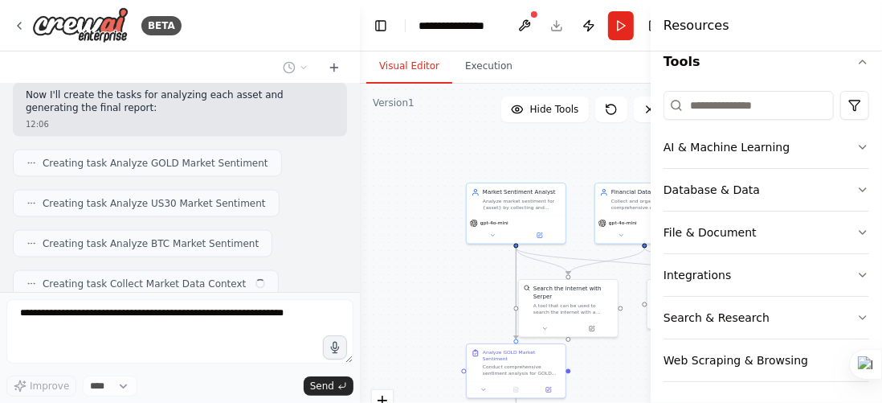
scroll to position [165, 0]
click at [712, 31] on h4 "Resources" at bounding box center [697, 25] width 66 height 19
click at [712, 23] on h4 "Resources" at bounding box center [697, 25] width 66 height 19
click at [643, 4] on header "**********" at bounding box center [519, 25] width 319 height 51
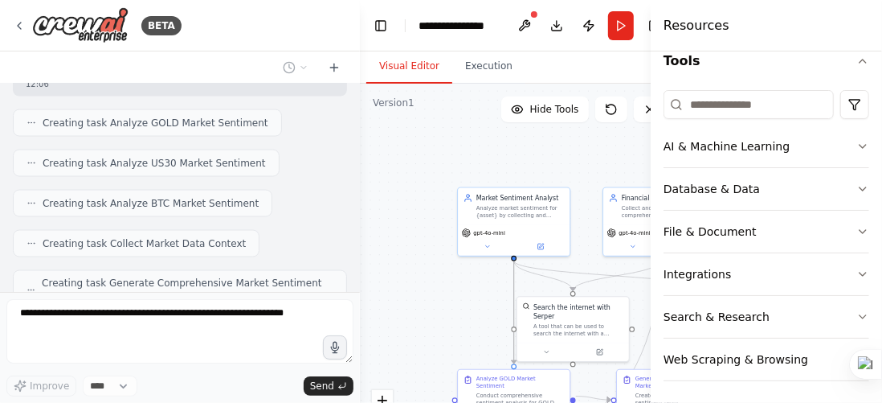
scroll to position [1440, 0]
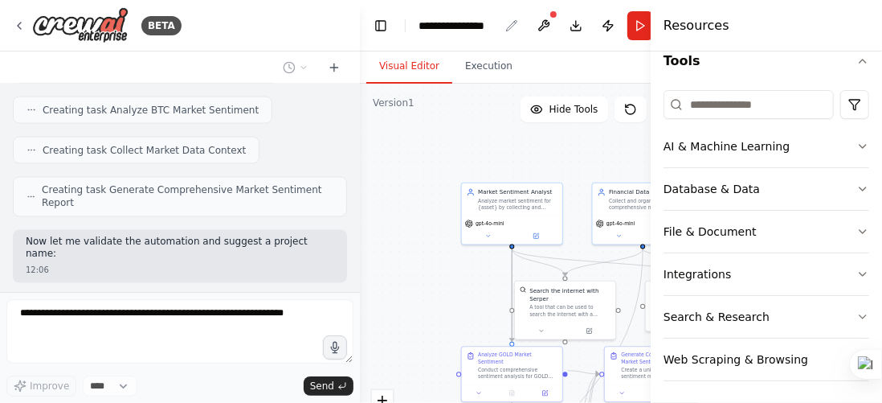
click at [439, 23] on div "**********" at bounding box center [459, 26] width 80 height 16
click at [439, 23] on div "**********" at bounding box center [479, 26] width 121 height 16
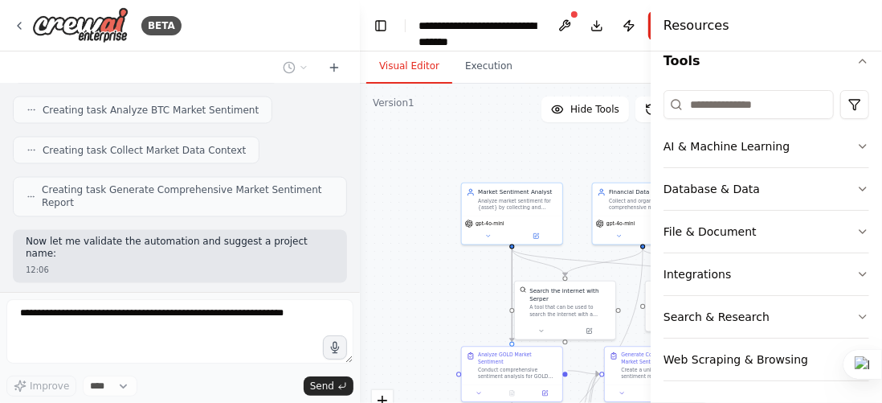
click at [439, 23] on div "**********" at bounding box center [479, 26] width 121 height 16
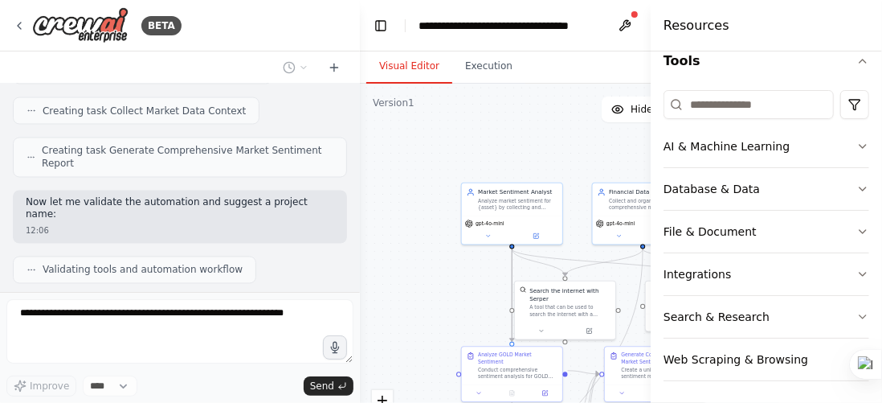
click at [472, 151] on div ".deletable-edge-delete-btn { width: 20px; height: 20px; border: 0px solid #ffff…" at bounding box center [569, 285] width 419 height 402
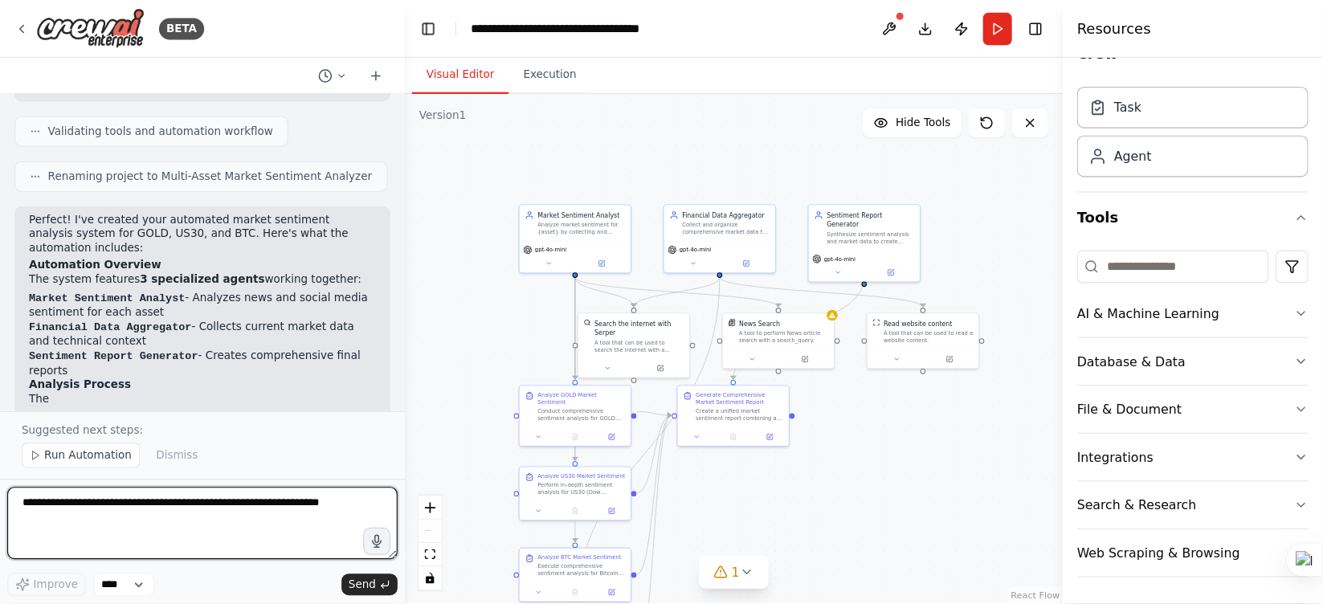
scroll to position [0, 0]
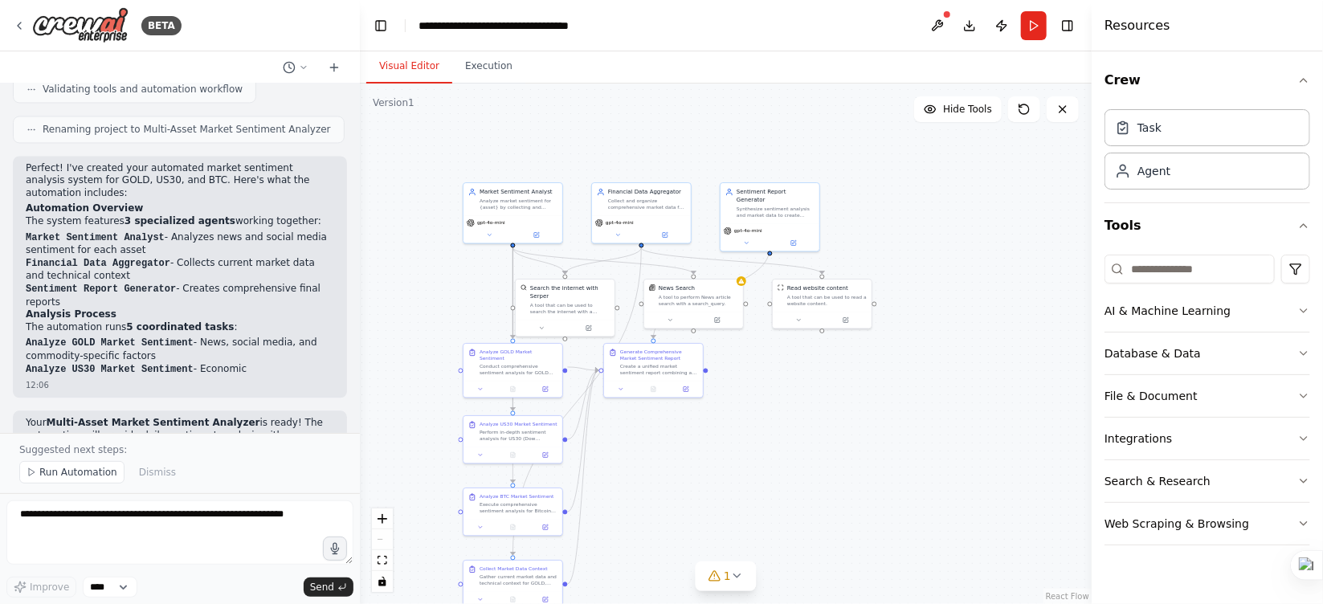
drag, startPoint x: 591, startPoint y: 4, endPoint x: 791, endPoint y: 444, distance: 482.6
click at [791, 402] on div ".deletable-edge-delete-btn { width: 20px; height: 20px; border: 0px solid #ffff…" at bounding box center [726, 344] width 732 height 521
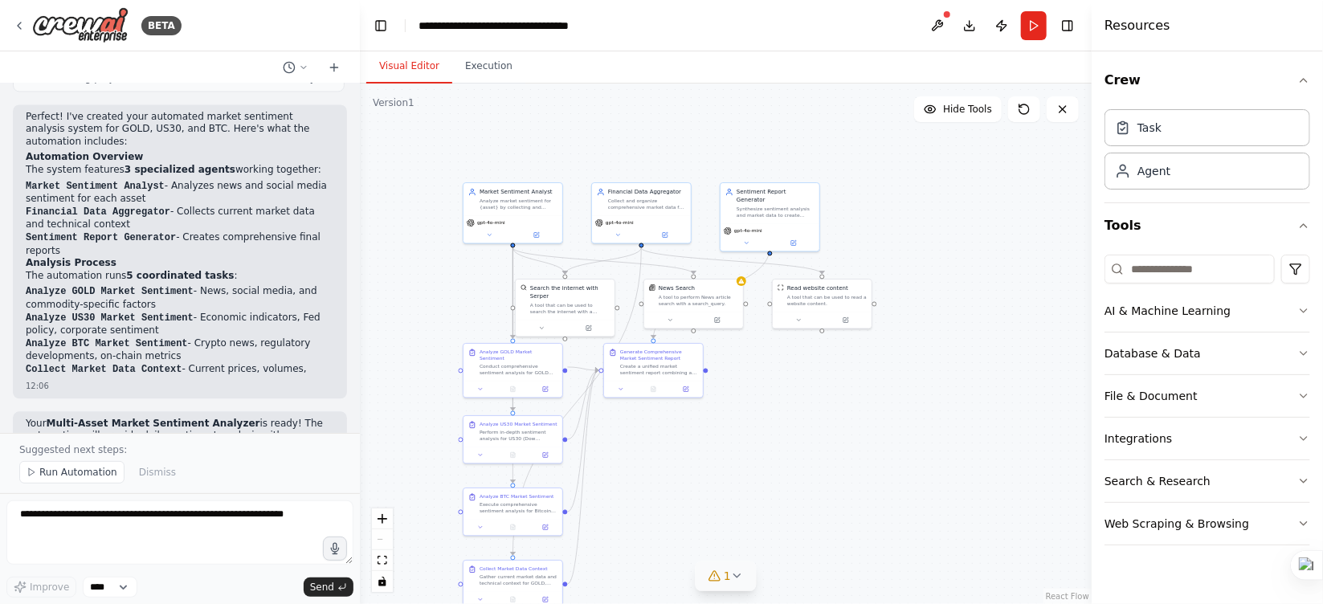
click at [731, 402] on icon at bounding box center [737, 576] width 13 height 13
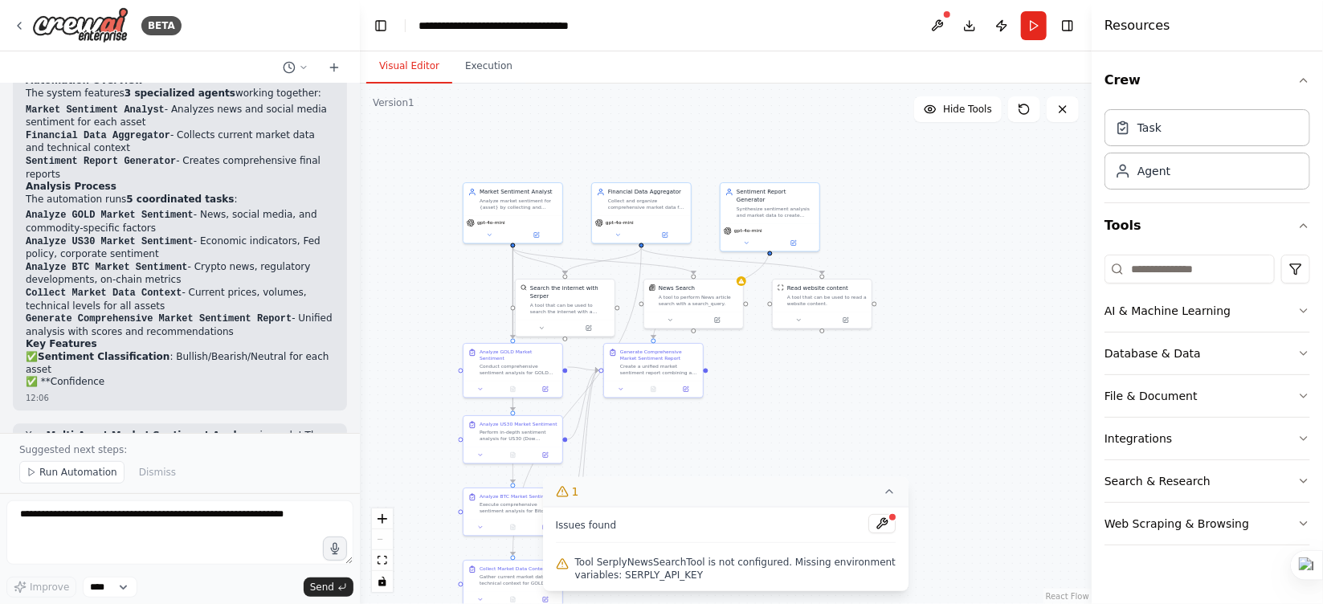
click at [767, 402] on div ".deletable-edge-delete-btn { width: 20px; height: 20px; border: 0px solid #ffff…" at bounding box center [726, 344] width 732 height 521
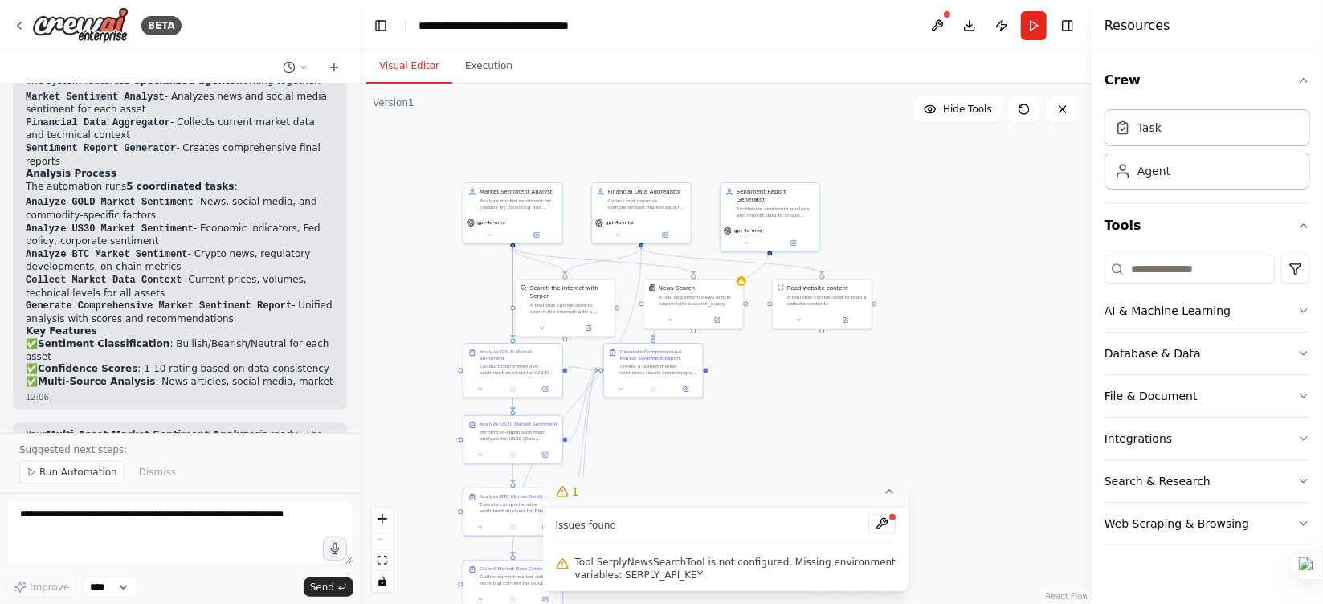
click at [767, 402] on div ".deletable-edge-delete-btn { width: 20px; height: 20px; border: 0px solid #ffff…" at bounding box center [726, 344] width 732 height 521
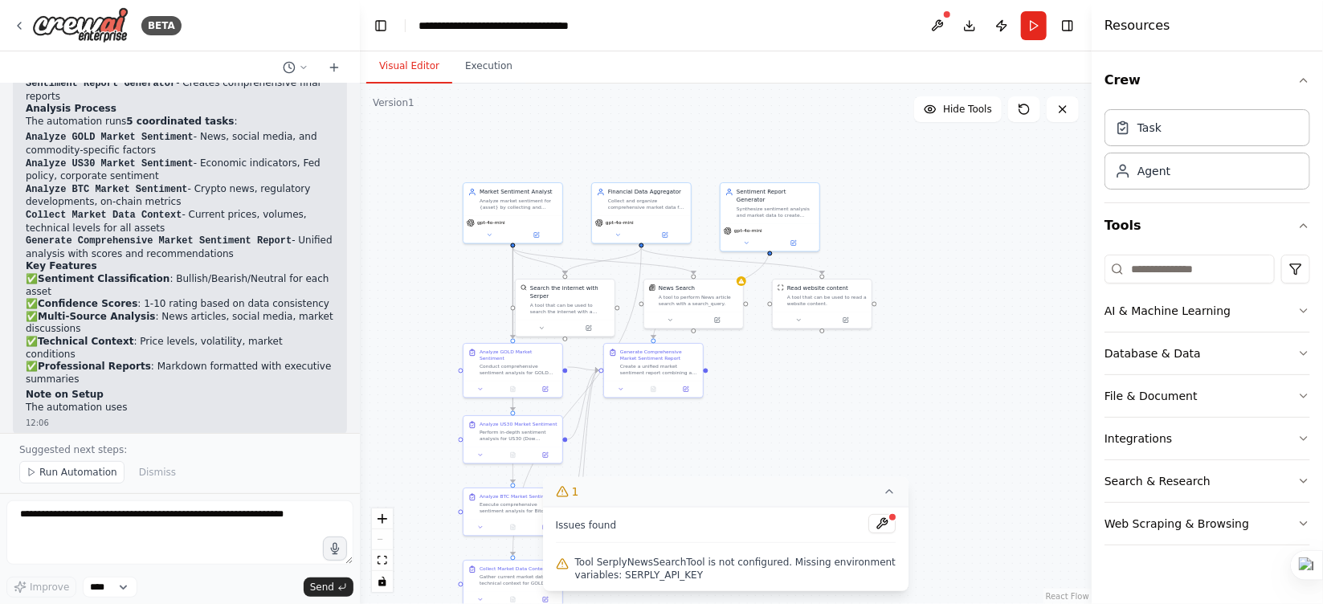
click at [881, 402] on button "1" at bounding box center [726, 492] width 366 height 30
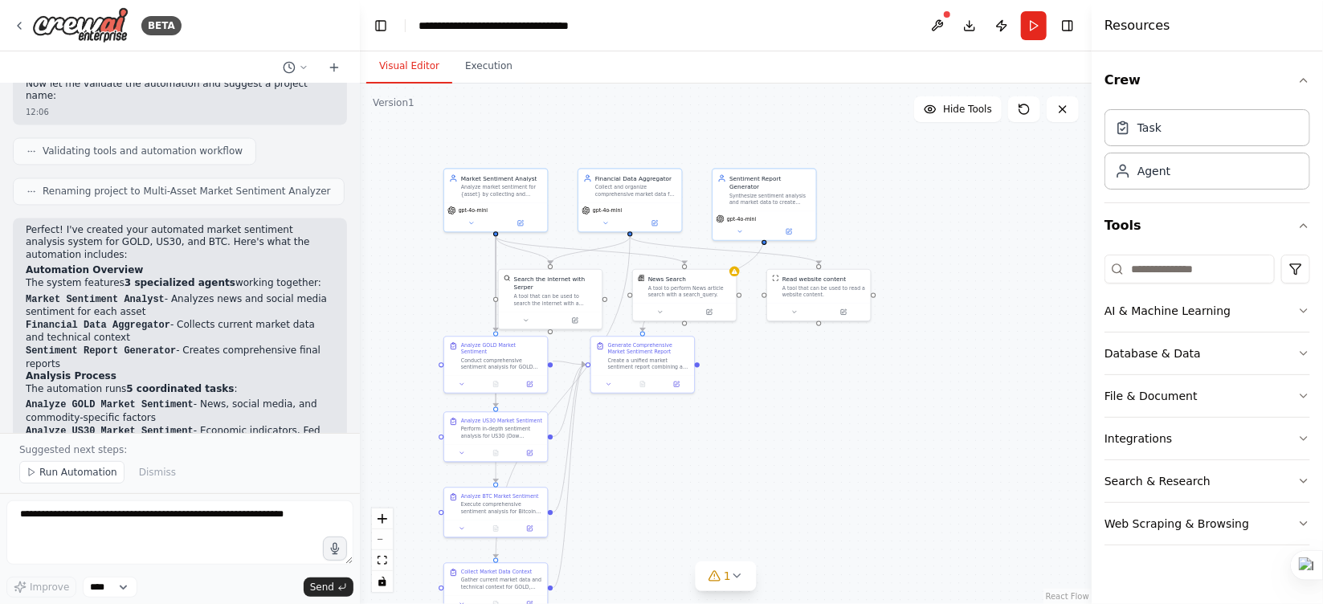
scroll to position [1596, 0]
click at [54, 227] on p "Perfect! I've created your automated market sentiment analysis system for GOLD,…" at bounding box center [180, 246] width 309 height 38
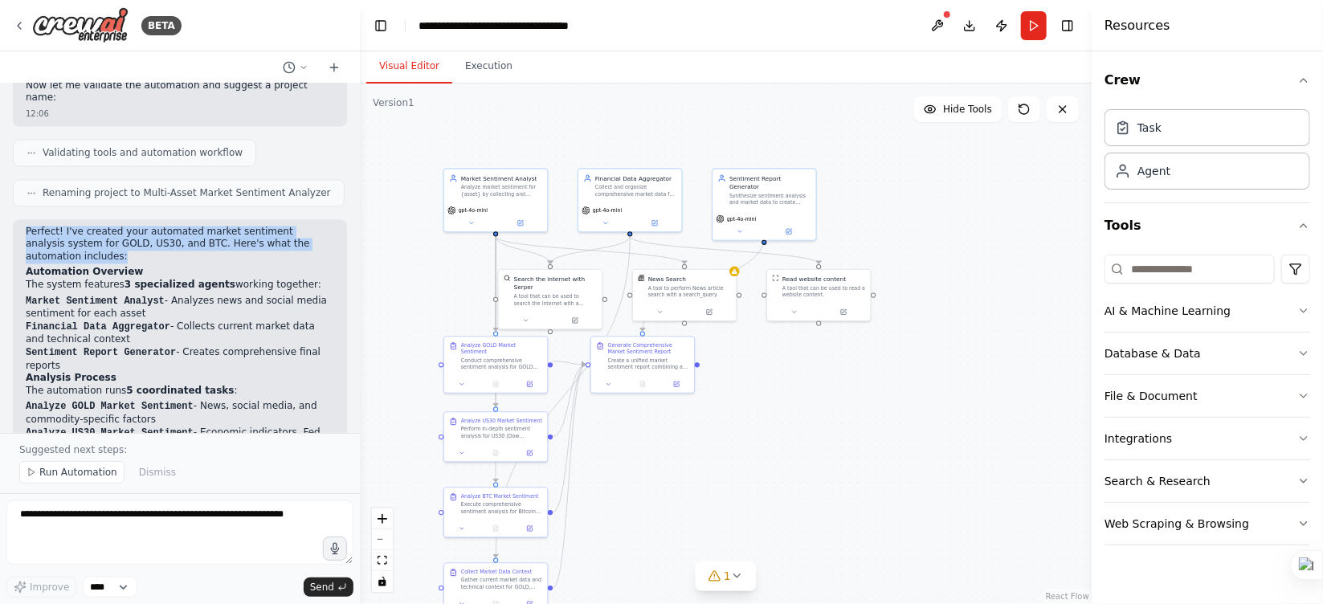
click at [54, 227] on p "Perfect! I've created your automated market sentiment analysis system for GOLD,…" at bounding box center [180, 246] width 309 height 38
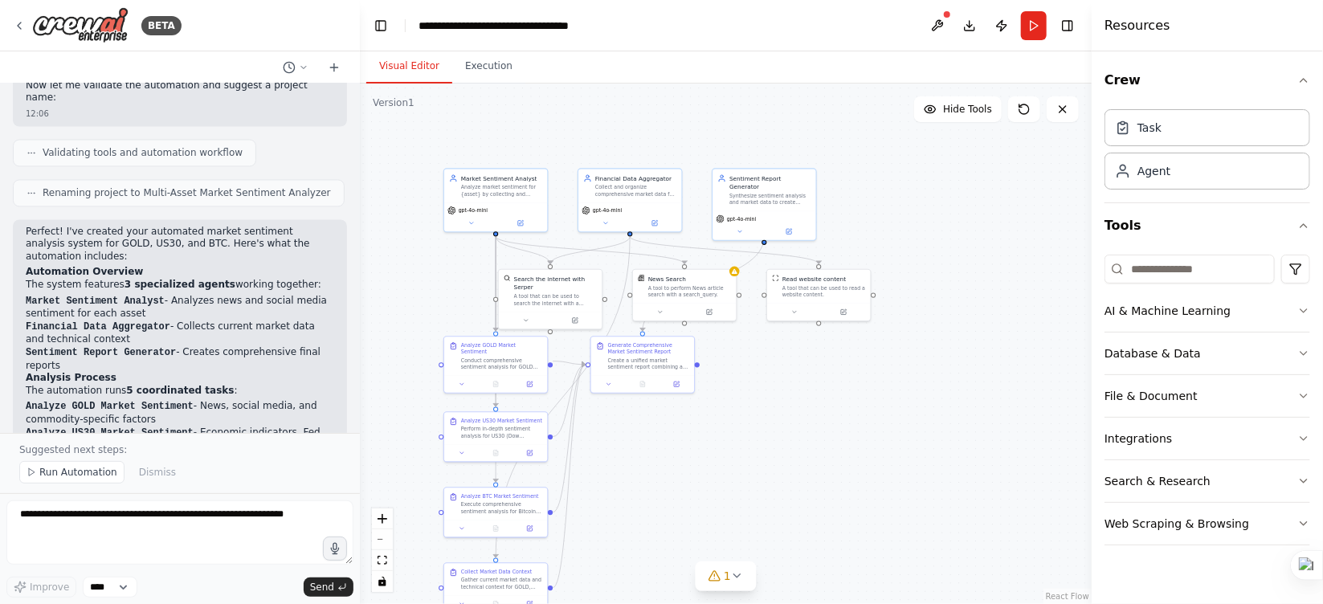
click at [125, 280] on strong "3 specialized agents" at bounding box center [180, 285] width 111 height 11
click at [115, 267] on strong "Automation Overview" at bounding box center [84, 272] width 117 height 11
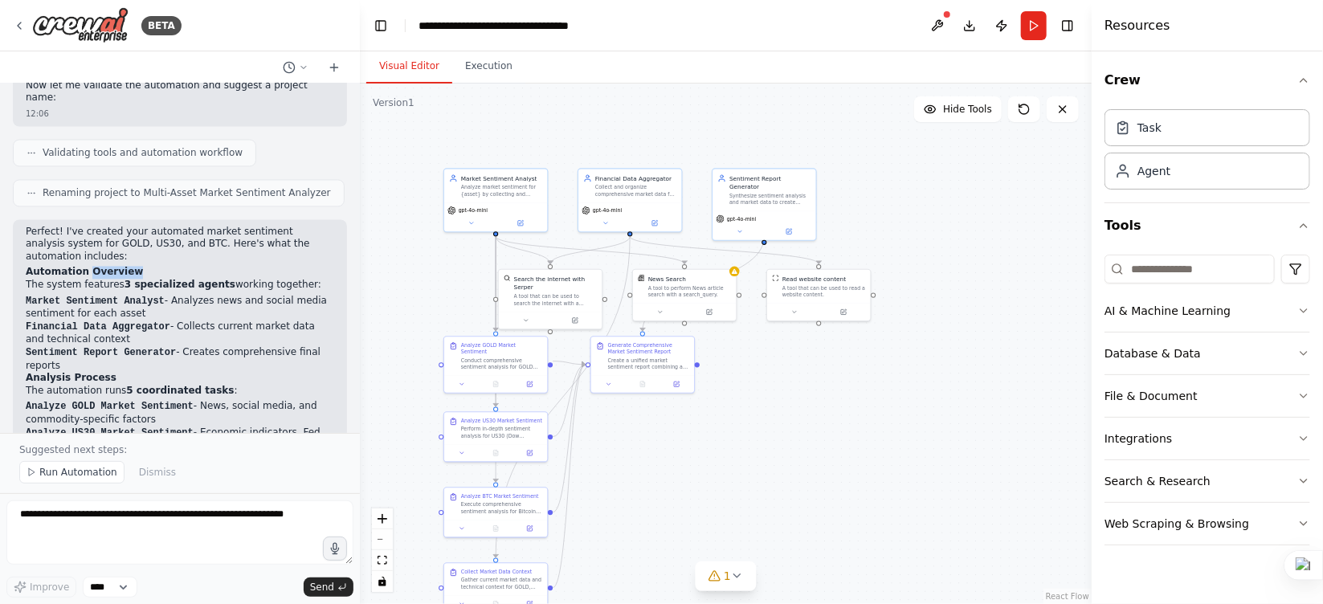
click at [115, 267] on strong "Automation Overview" at bounding box center [84, 272] width 117 height 11
drag, startPoint x: 26, startPoint y: 211, endPoint x: 99, endPoint y: 240, distance: 78.6
click at [99, 240] on div "Perfect! I've created your automated market sentiment analysis system for GOLD,…" at bounding box center [180, 475] width 309 height 497
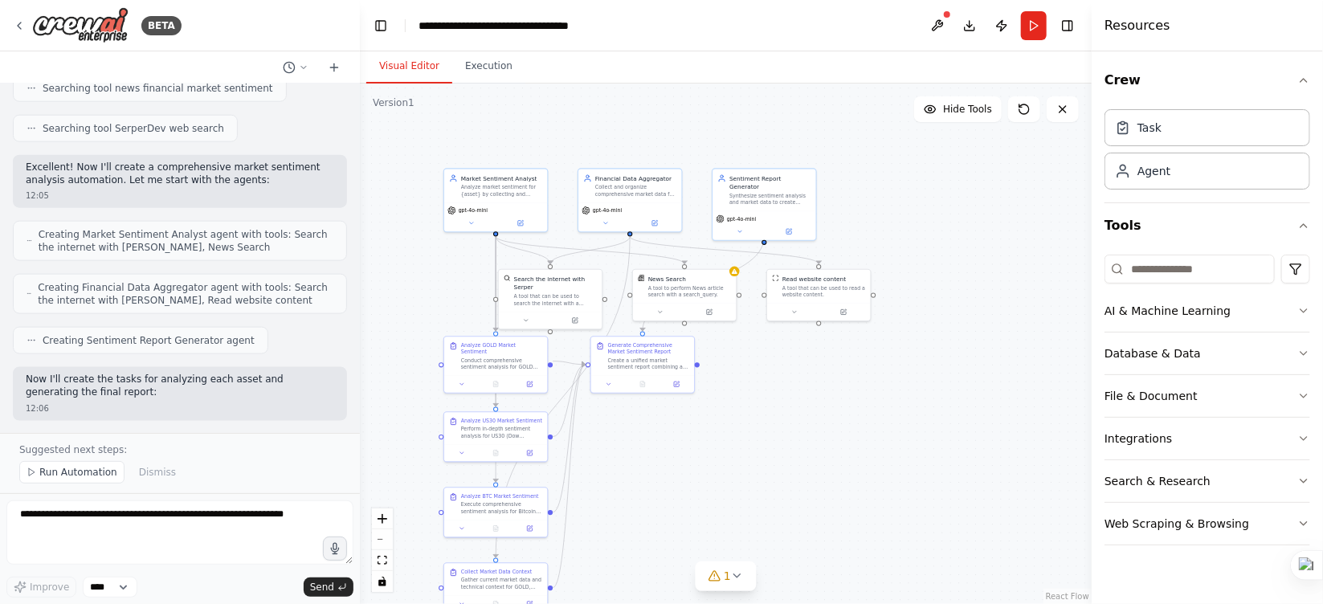
scroll to position [1917, 0]
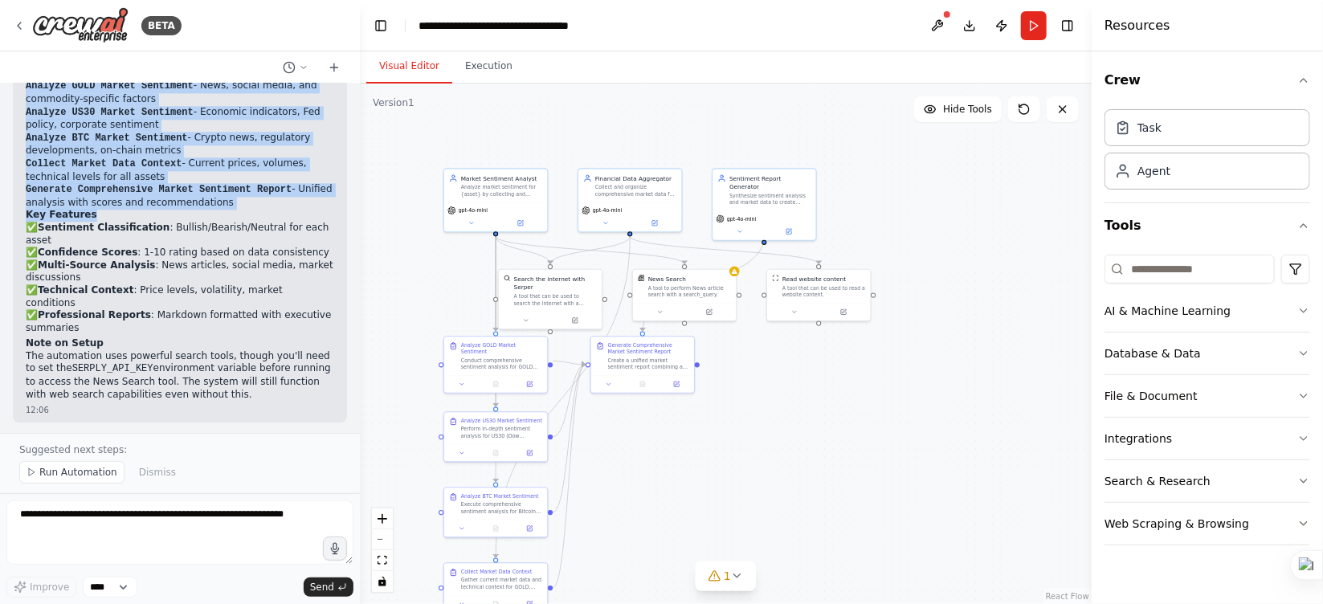
drag, startPoint x: 22, startPoint y: 209, endPoint x: 180, endPoint y: 144, distance: 171.2
click at [180, 144] on div "Perfect! I've created your automated market sentiment analysis system for GOLD,…" at bounding box center [180, 161] width 334 height 525
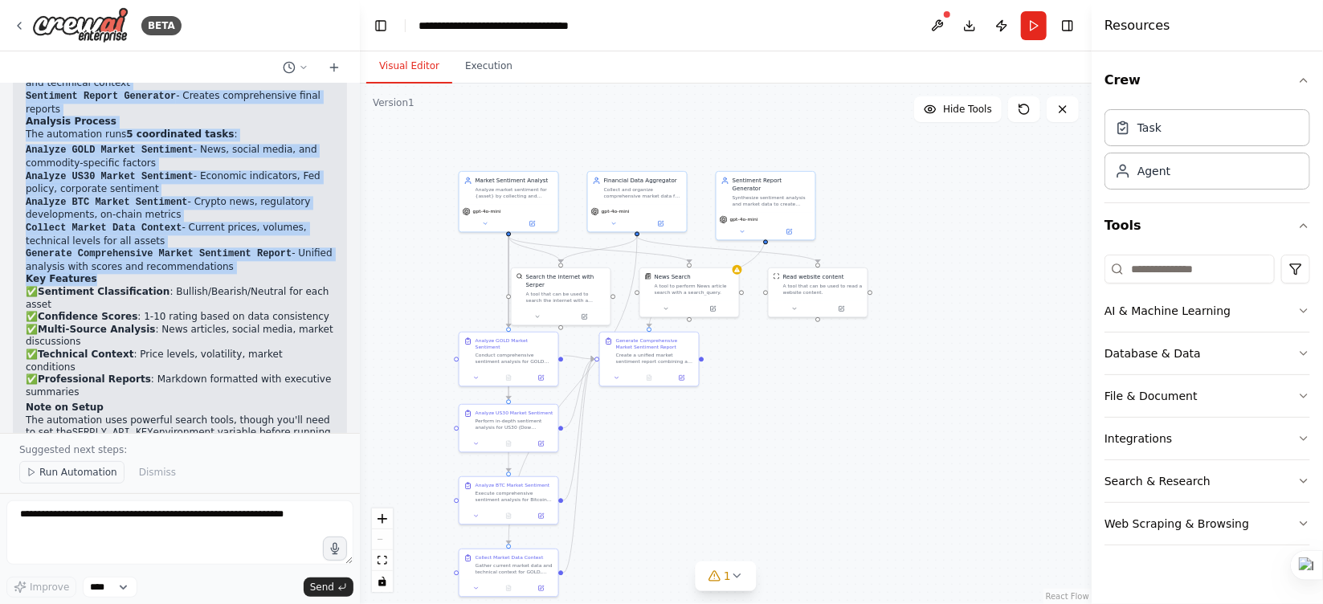
click at [99, 402] on span "Run Automation" at bounding box center [78, 472] width 78 height 13
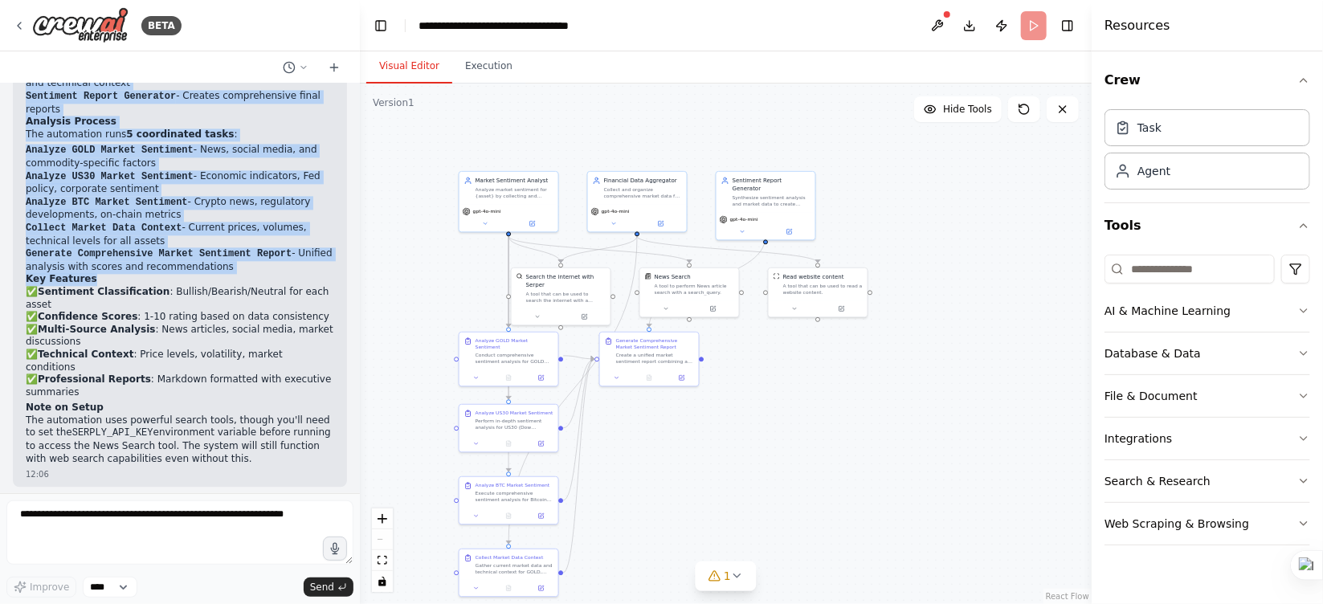
scroll to position [1856, 0]
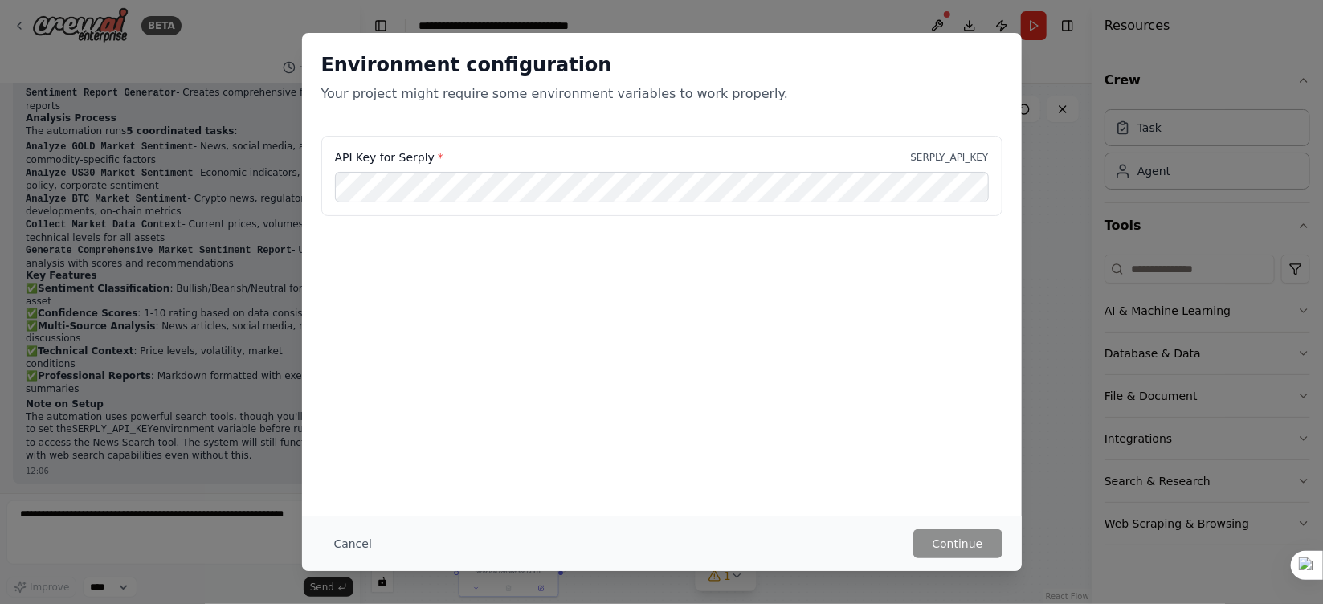
click at [881, 154] on p "SERPLY_API_KEY" at bounding box center [950, 157] width 78 height 13
copy p "SERPLY_API_KEY"
click at [370, 402] on button "Cancel" at bounding box center [352, 544] width 63 height 29
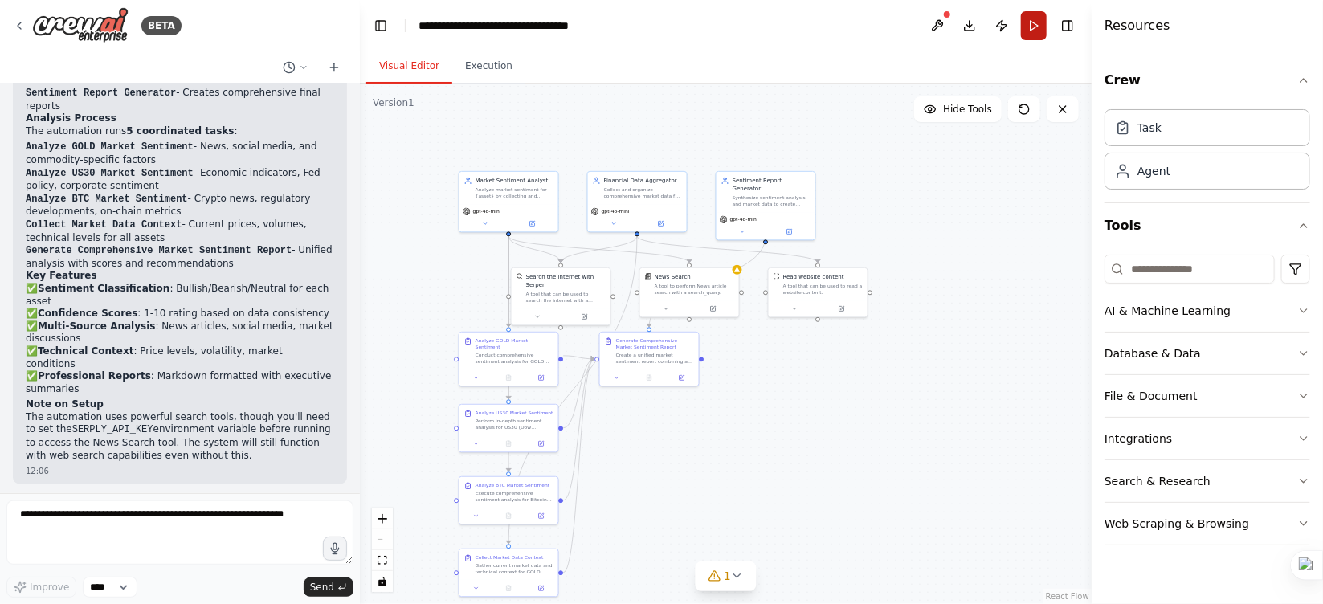
click at [881, 25] on button "Run" at bounding box center [1034, 25] width 26 height 29
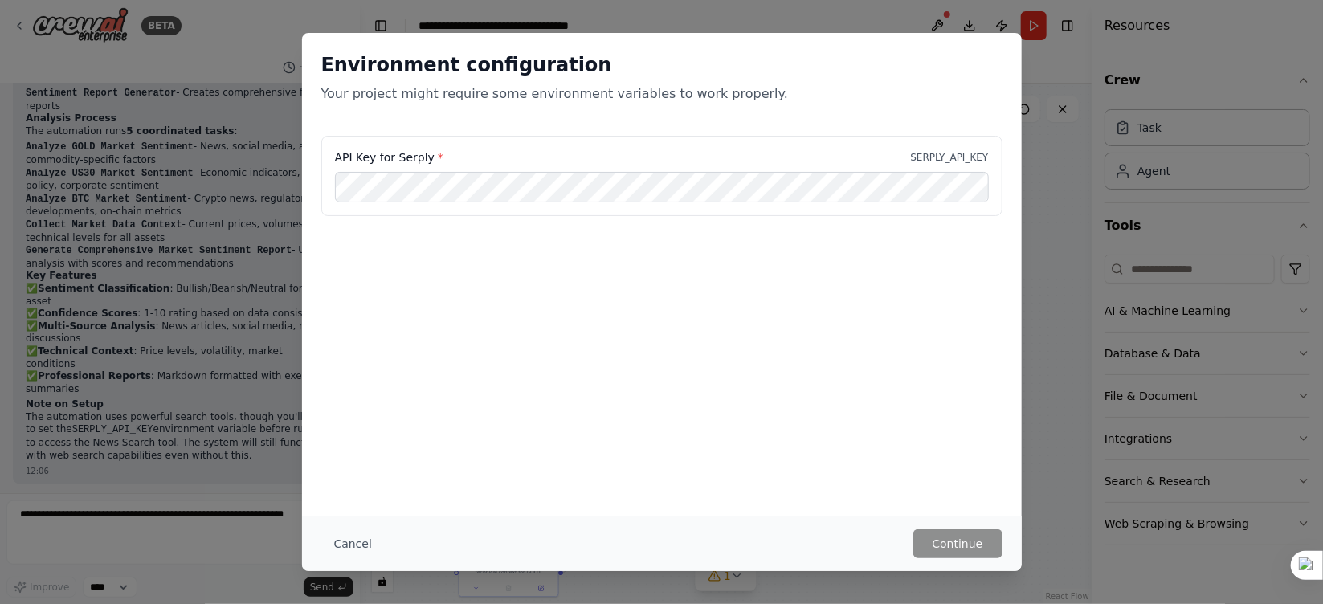
click at [417, 156] on label "API Key for Serply *" at bounding box center [389, 157] width 108 height 16
drag, startPoint x: 513, startPoint y: 345, endPoint x: 555, endPoint y: 296, distance: 64.9
click at [513, 345] on div "Environment configuration Your project might require some environment variables…" at bounding box center [662, 274] width 720 height 483
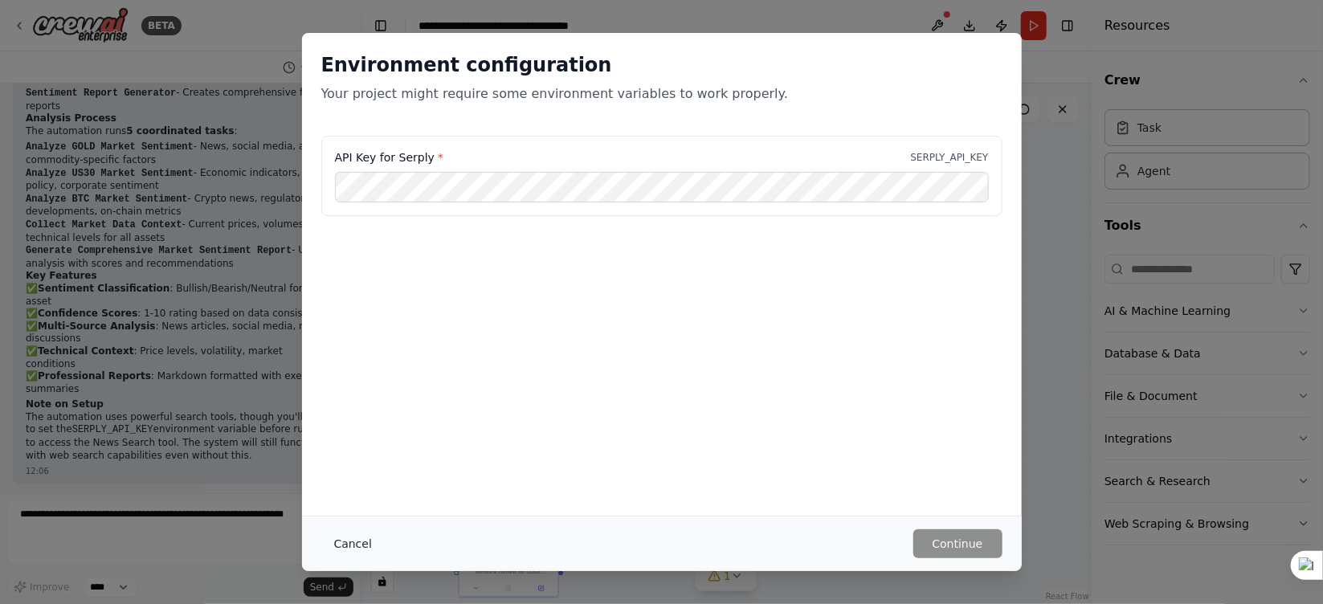
click at [366, 402] on button "Cancel" at bounding box center [352, 544] width 63 height 29
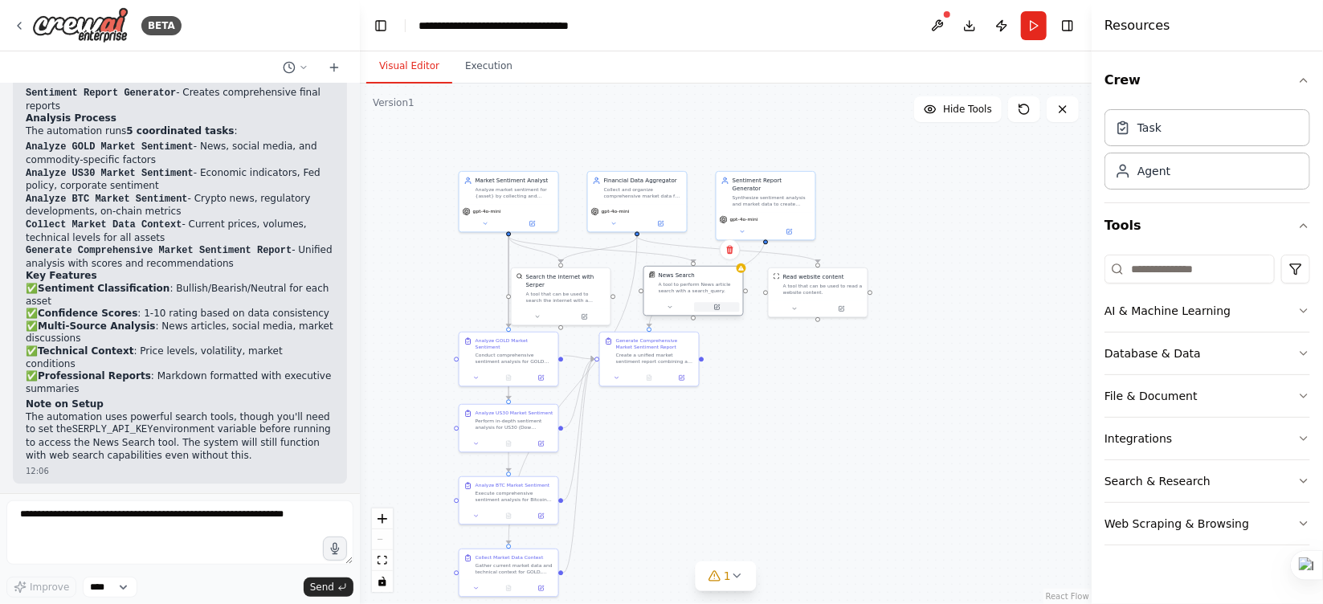
click at [701, 307] on button at bounding box center [717, 307] width 46 height 10
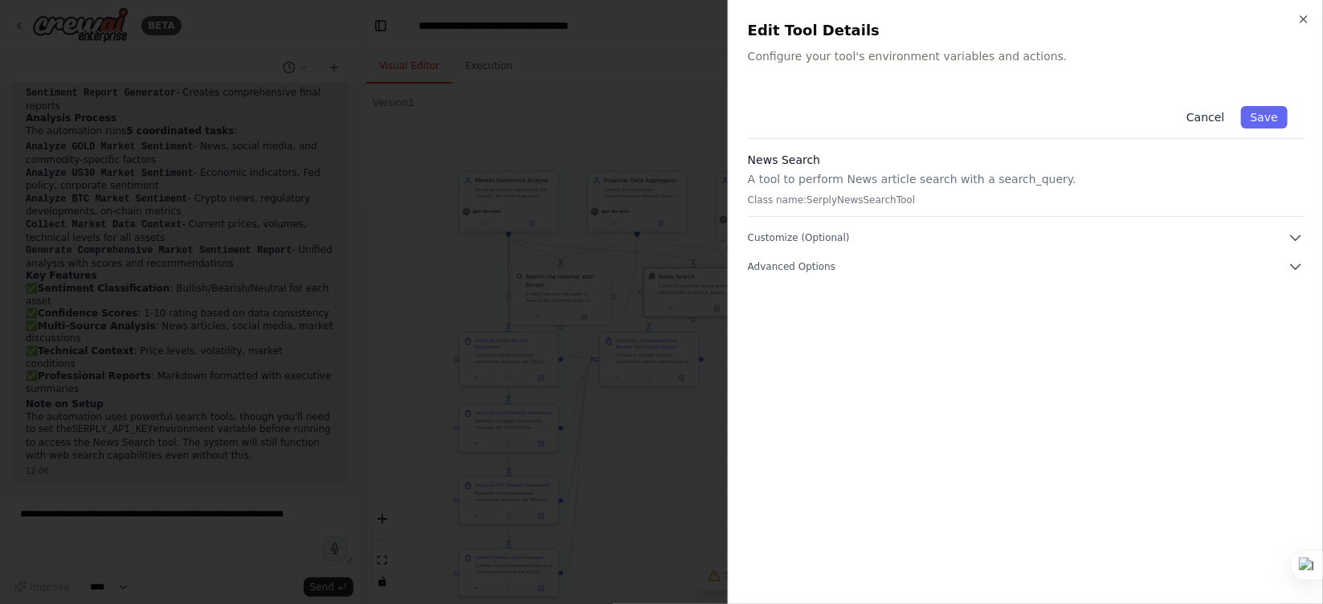
click at [881, 114] on button "Cancel" at bounding box center [1205, 117] width 57 height 22
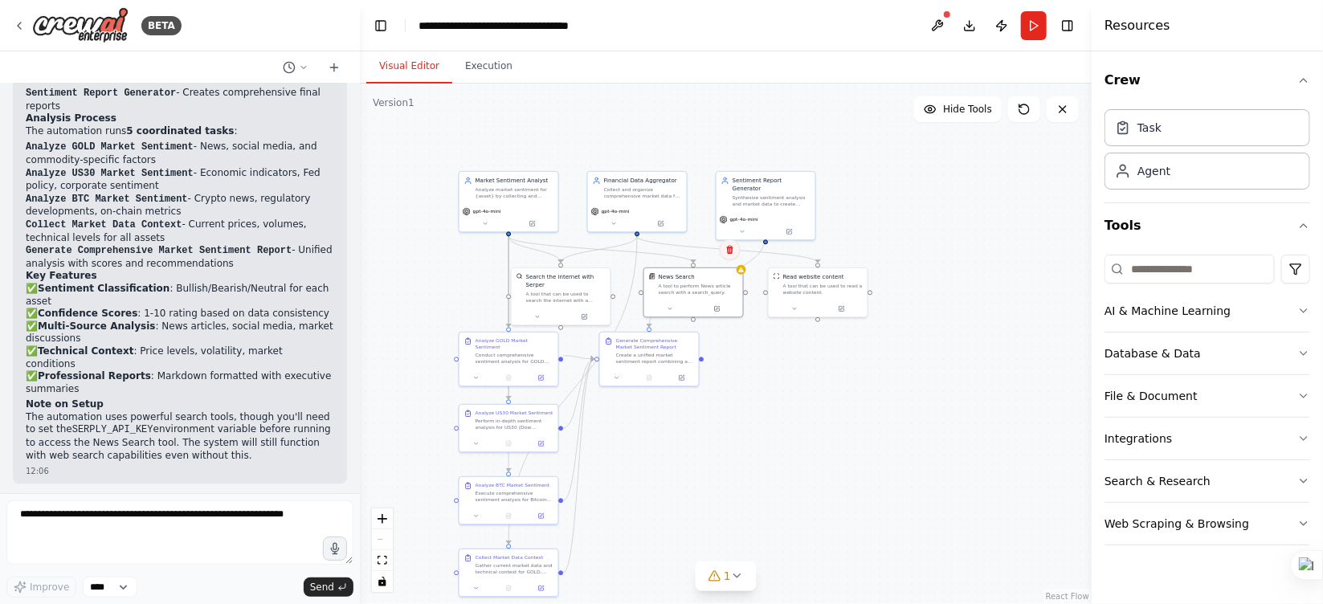
click at [722, 254] on button at bounding box center [730, 249] width 21 height 21
click at [693, 243] on button "Confirm" at bounding box center [684, 249] width 57 height 19
click at [881, 25] on button "Run" at bounding box center [1034, 25] width 26 height 29
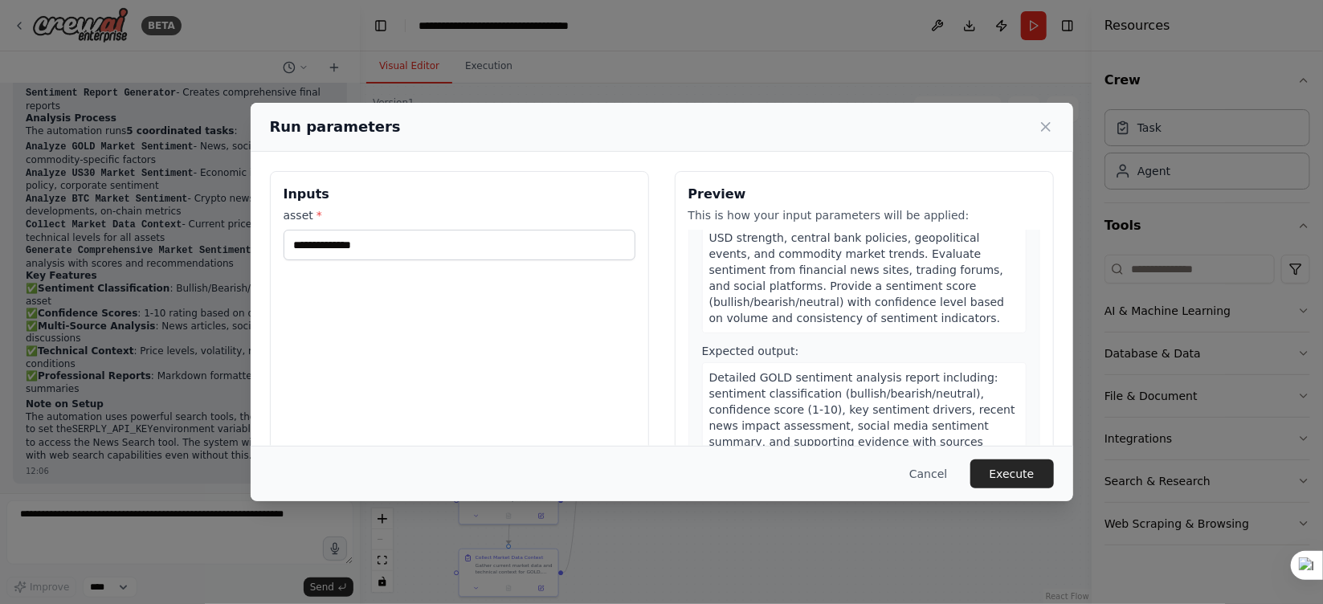
scroll to position [134, 0]
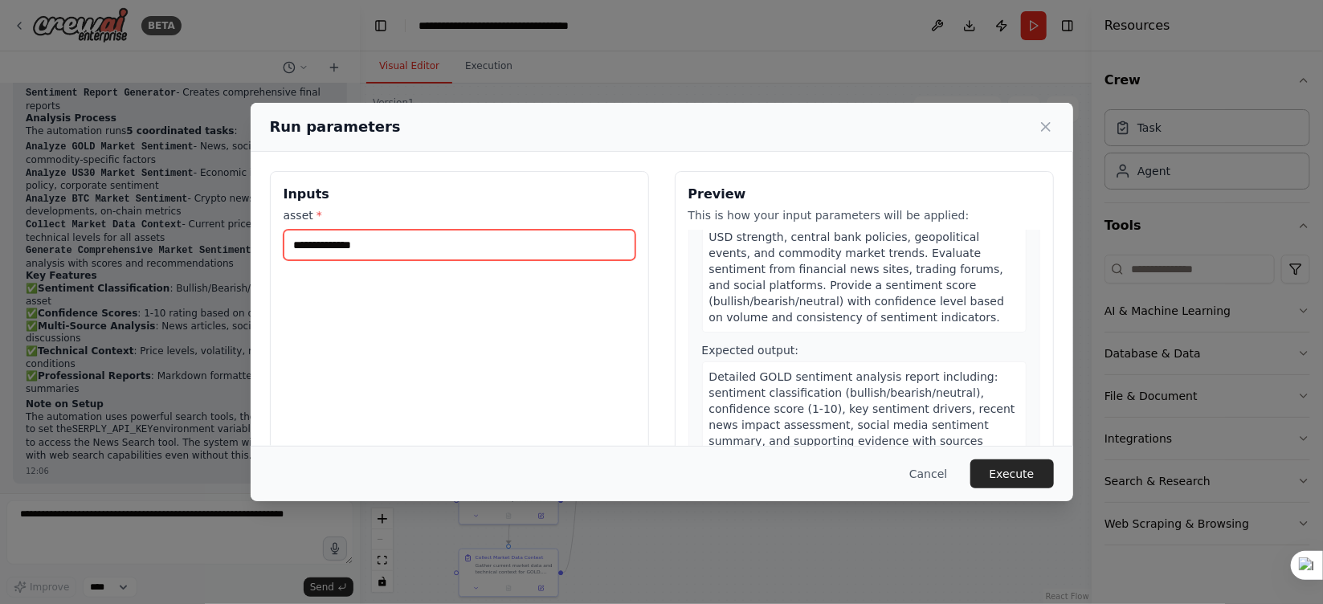
click at [483, 242] on input "asset *" at bounding box center [460, 245] width 352 height 31
type input "**********"
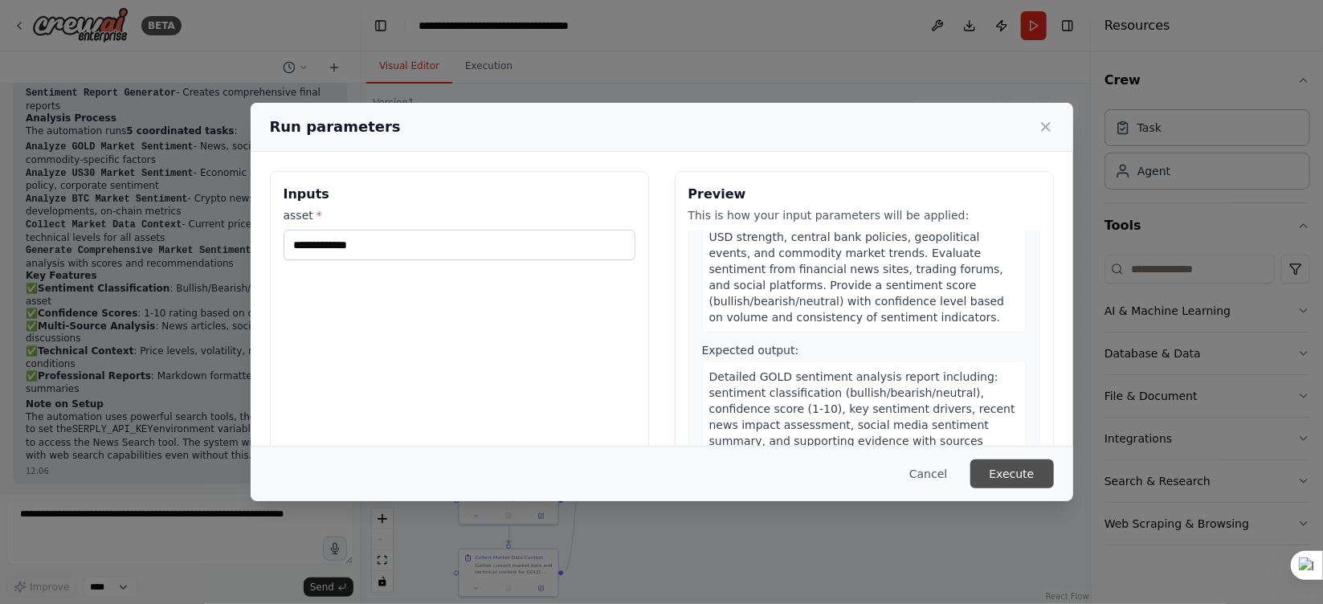
click at [881, 402] on button "Execute" at bounding box center [1013, 474] width 84 height 29
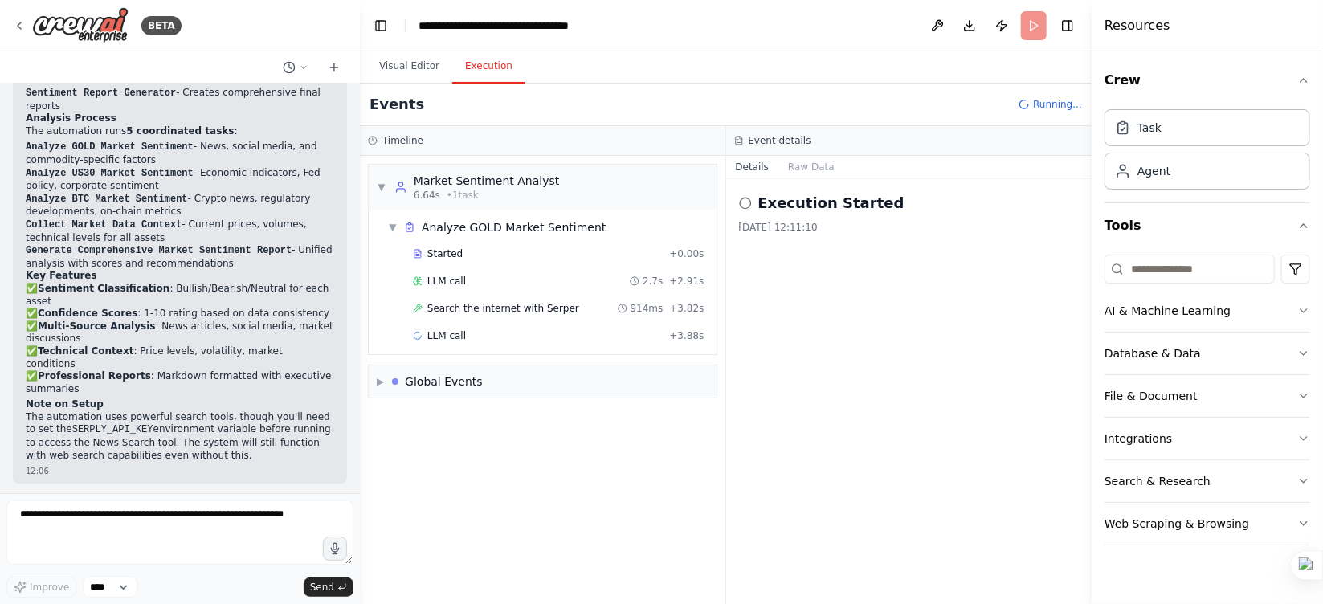
click at [508, 58] on button "Execution" at bounding box center [488, 67] width 73 height 34
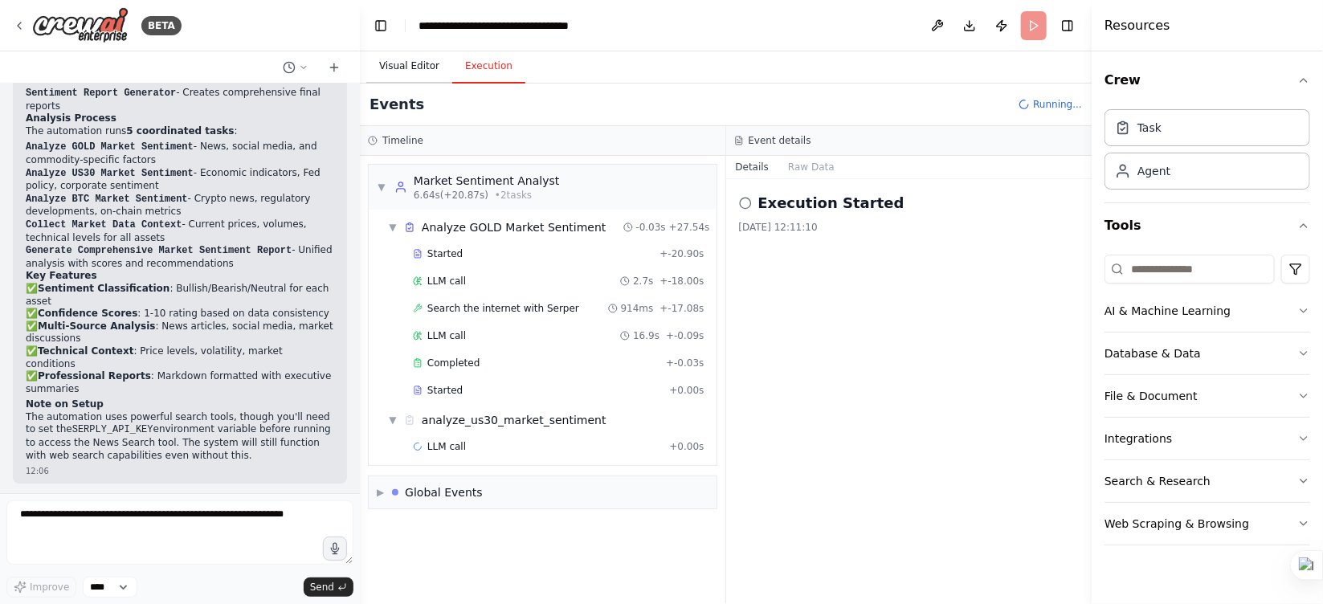
click at [399, 72] on button "Visual Editor" at bounding box center [409, 67] width 86 height 34
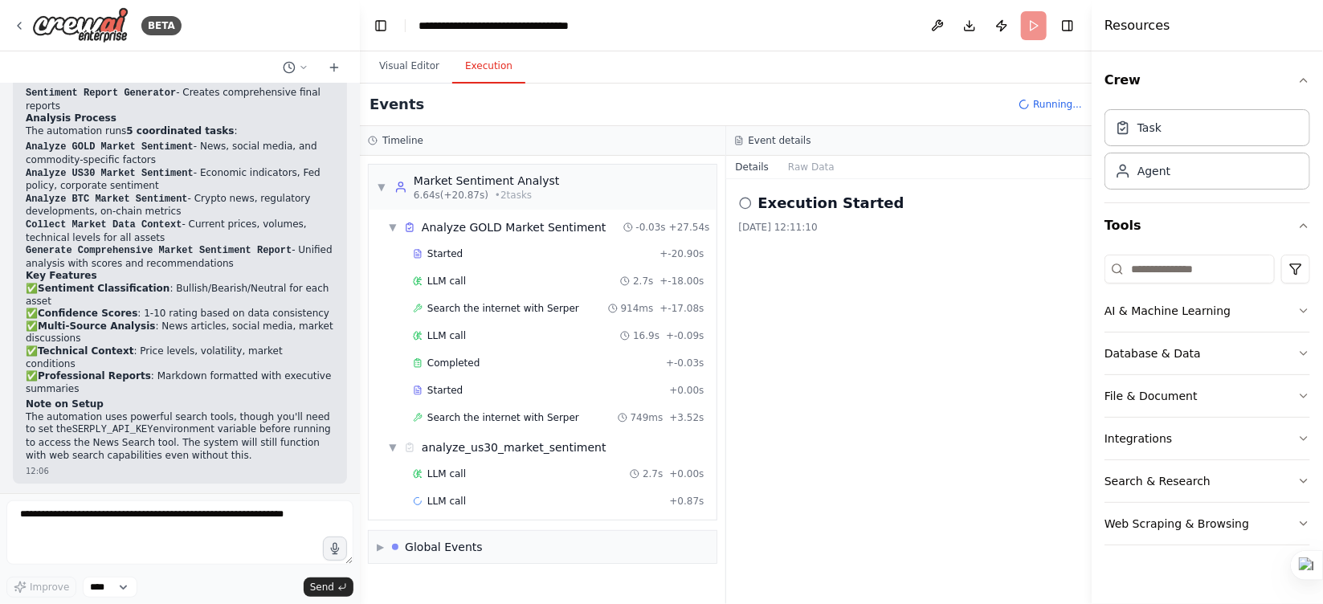
click at [474, 64] on button "Execution" at bounding box center [488, 67] width 73 height 34
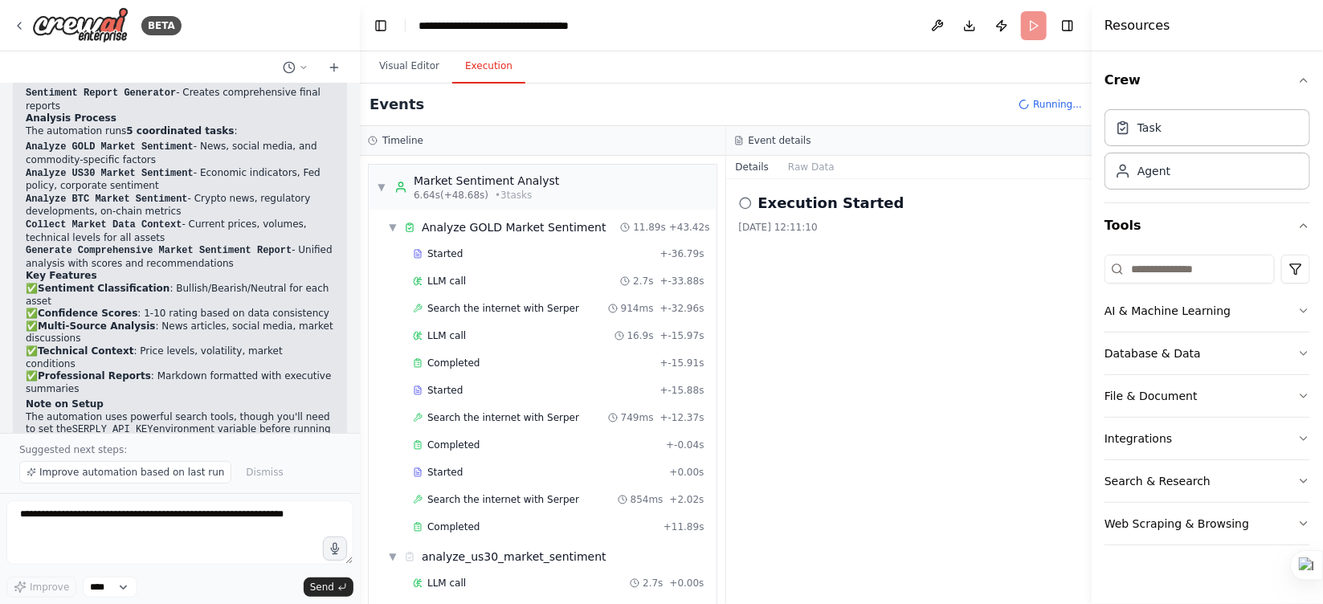
scroll to position [744, 0]
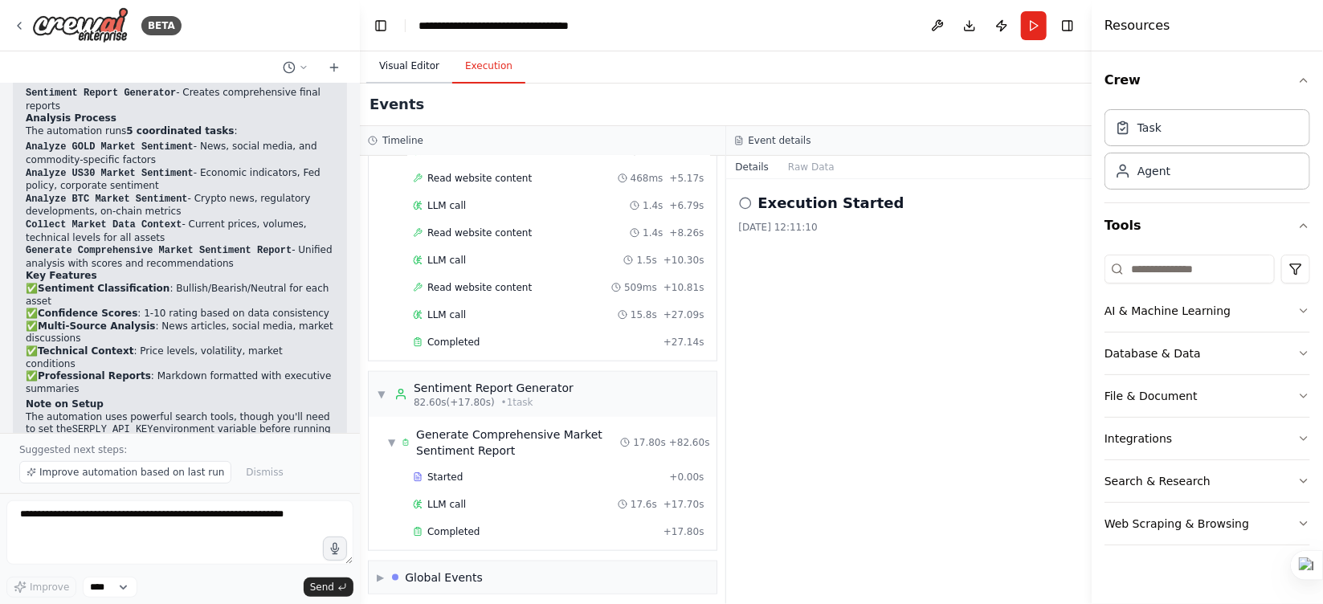
click at [424, 71] on button "Visual Editor" at bounding box center [409, 67] width 86 height 34
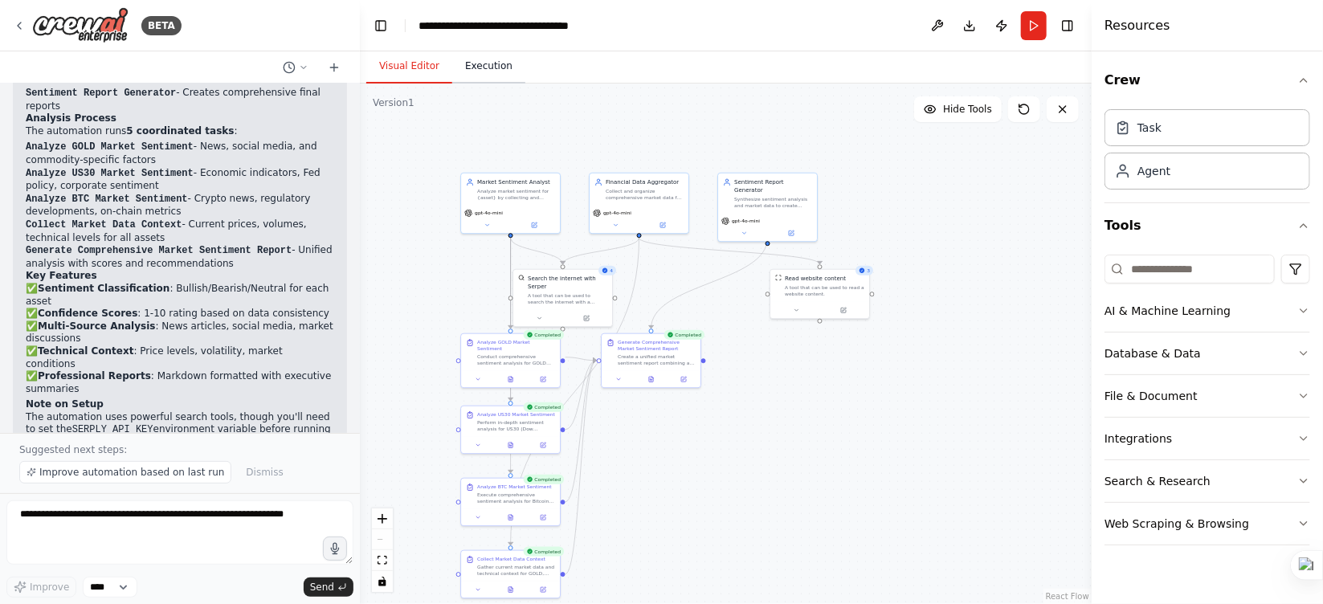
click at [497, 80] on button "Execution" at bounding box center [488, 67] width 73 height 34
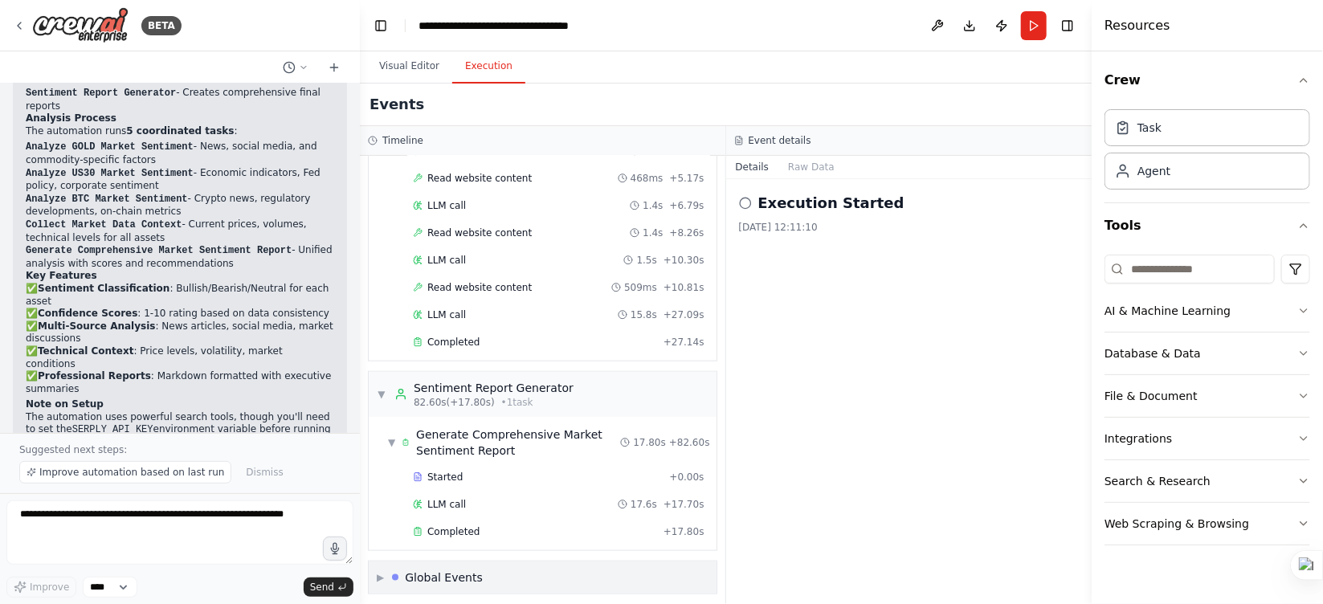
click at [473, 402] on div "▶ Global Events" at bounding box center [543, 578] width 348 height 32
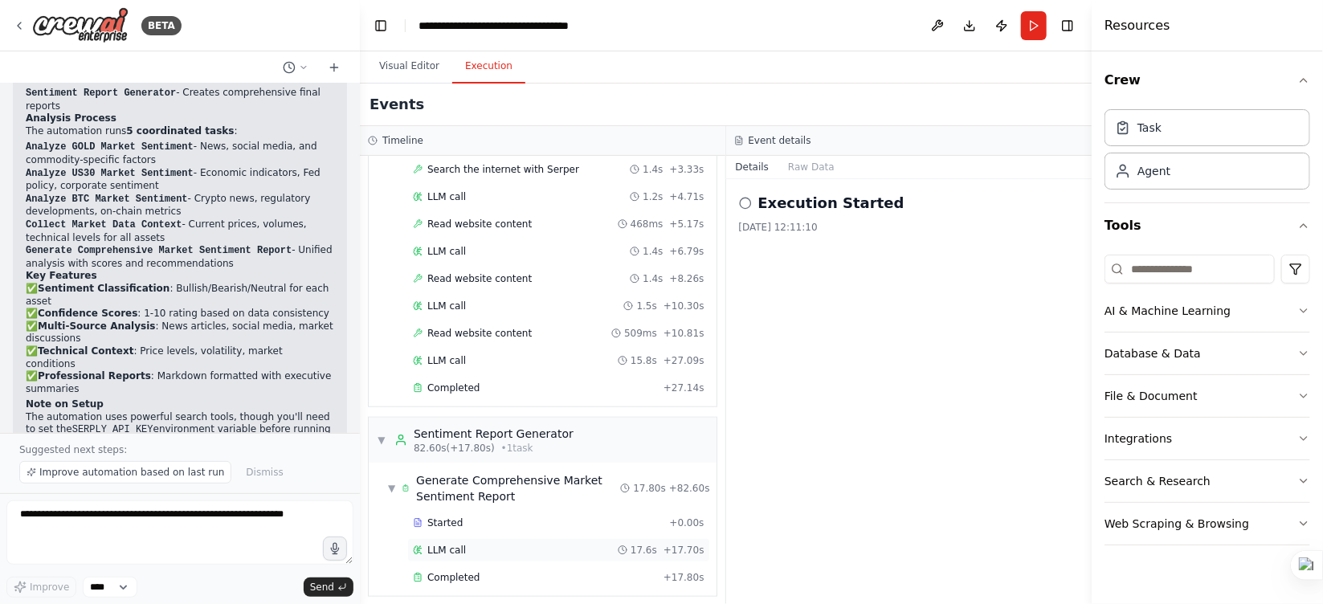
scroll to position [697, 0]
click at [420, 402] on div "Generate Comprehensive Market Sentiment Report" at bounding box center [518, 490] width 204 height 32
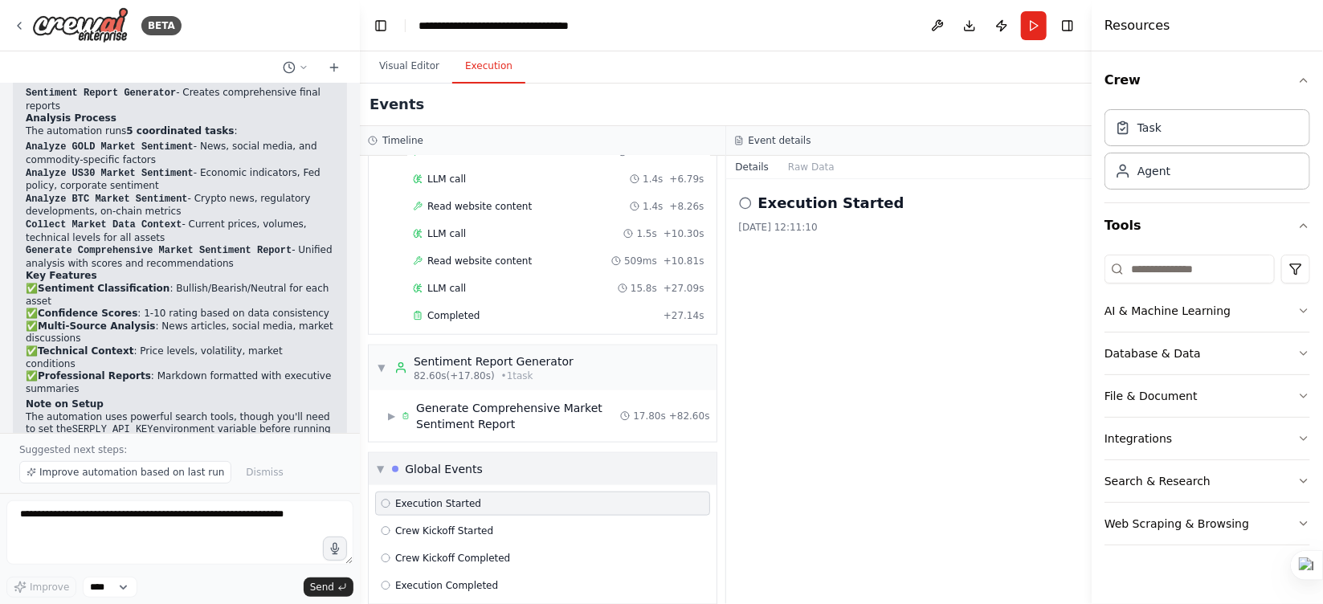
scroll to position [780, 0]
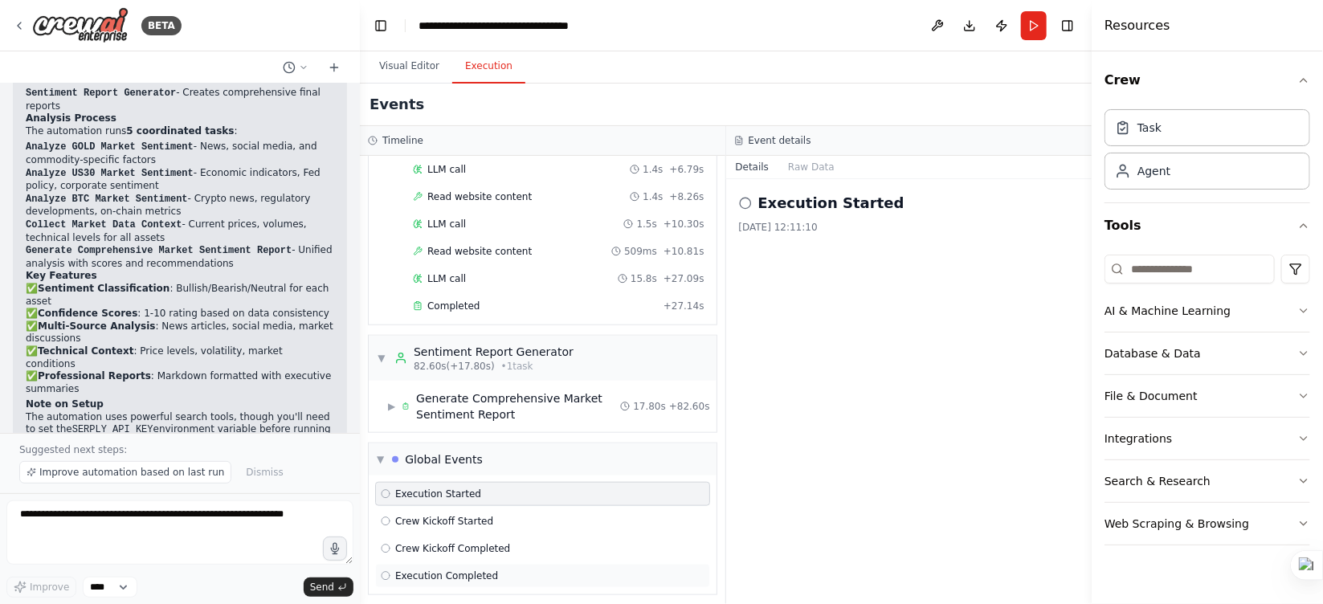
click at [530, 402] on div "Execution Completed" at bounding box center [542, 576] width 335 height 24
click at [771, 354] on div "Execution Completed 28/08/2025 12:12:51" at bounding box center [909, 391] width 366 height 425
click at [801, 171] on button "Raw Data" at bounding box center [812, 167] width 66 height 22
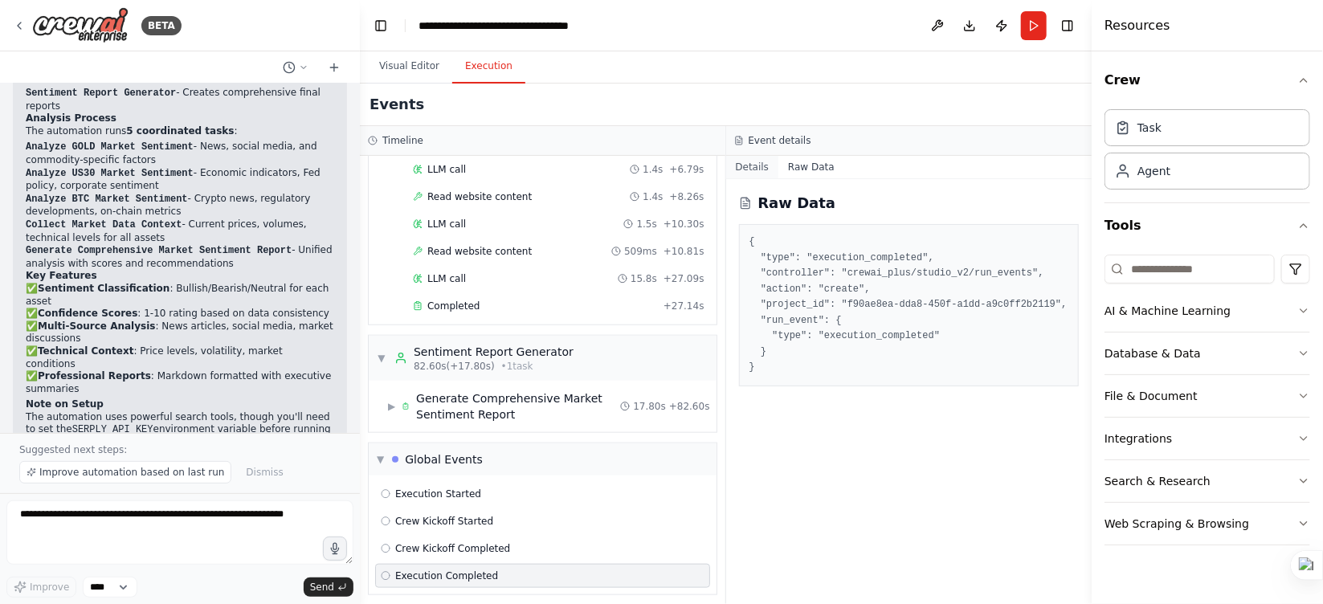
click at [769, 162] on button "Details" at bounding box center [752, 167] width 53 height 22
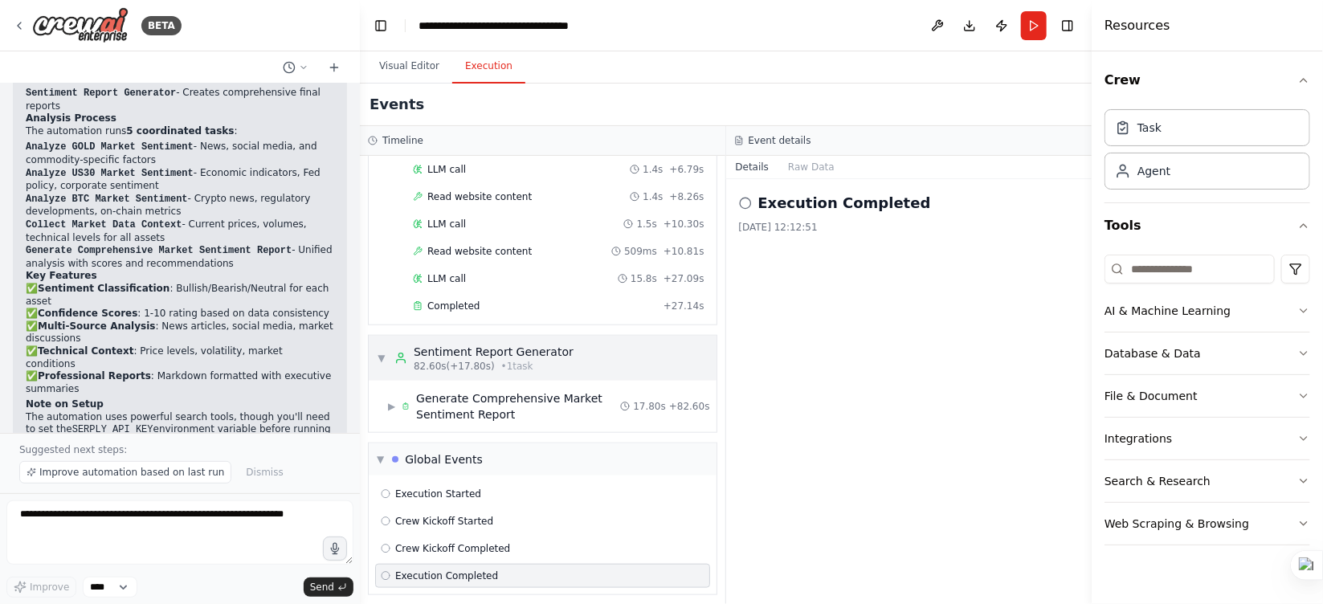
click at [487, 350] on div "Sentiment Report Generator" at bounding box center [494, 352] width 160 height 16
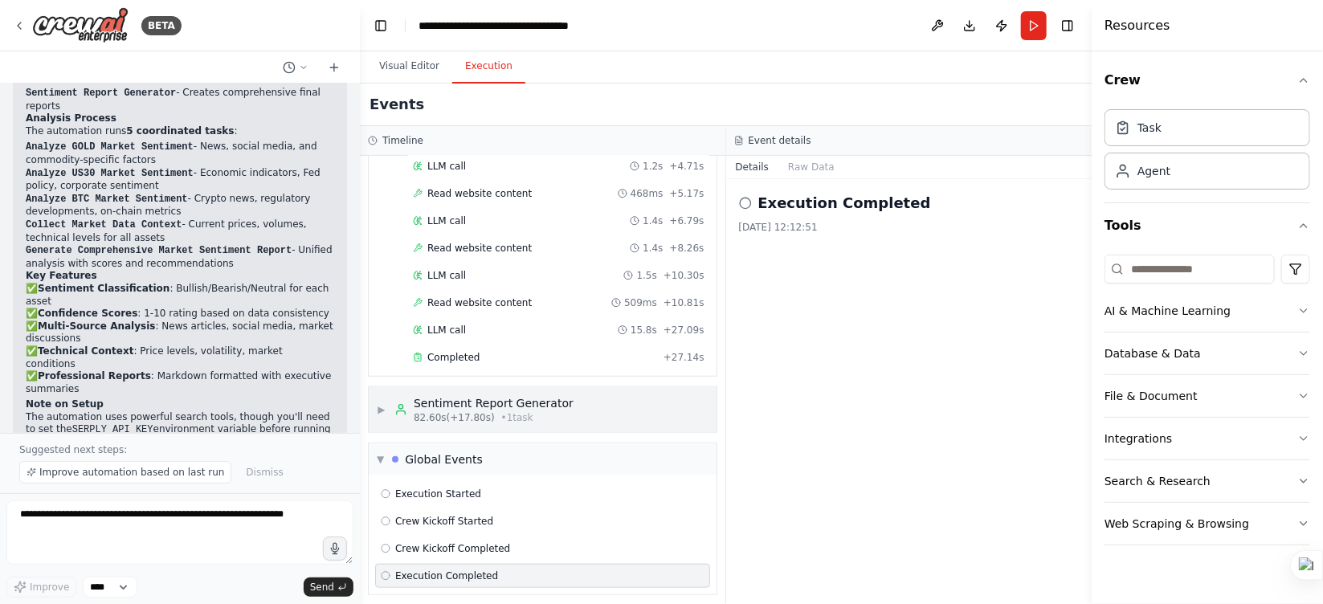
click at [382, 402] on span "▶" at bounding box center [382, 409] width 10 height 13
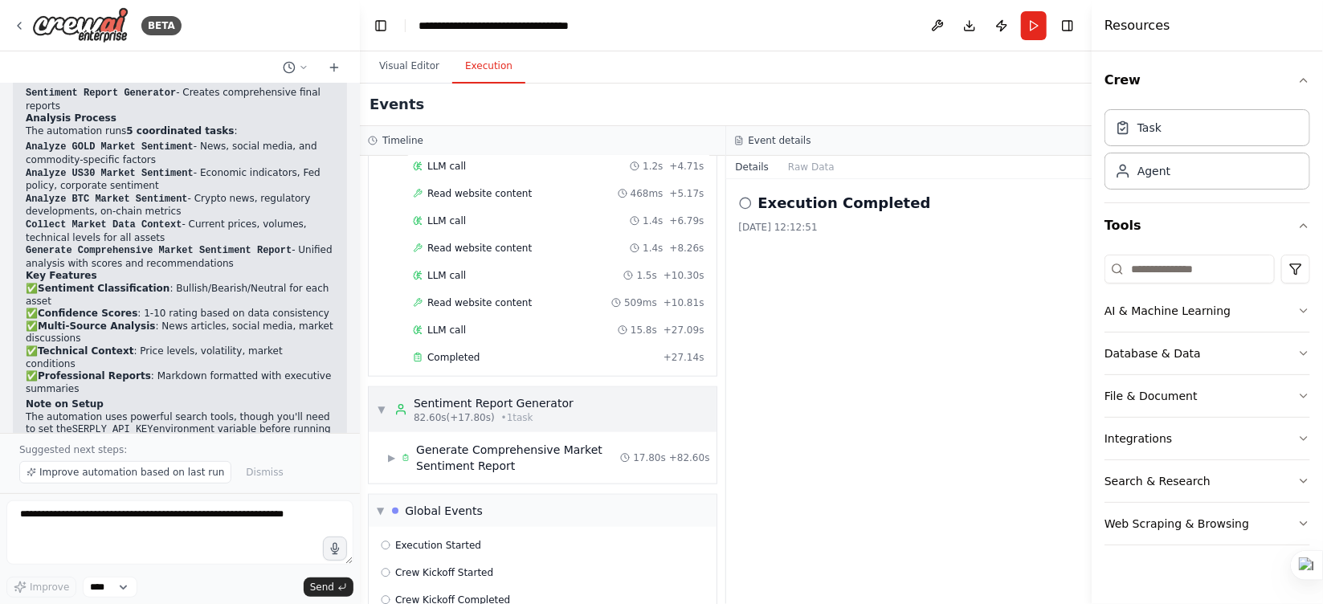
scroll to position [780, 0]
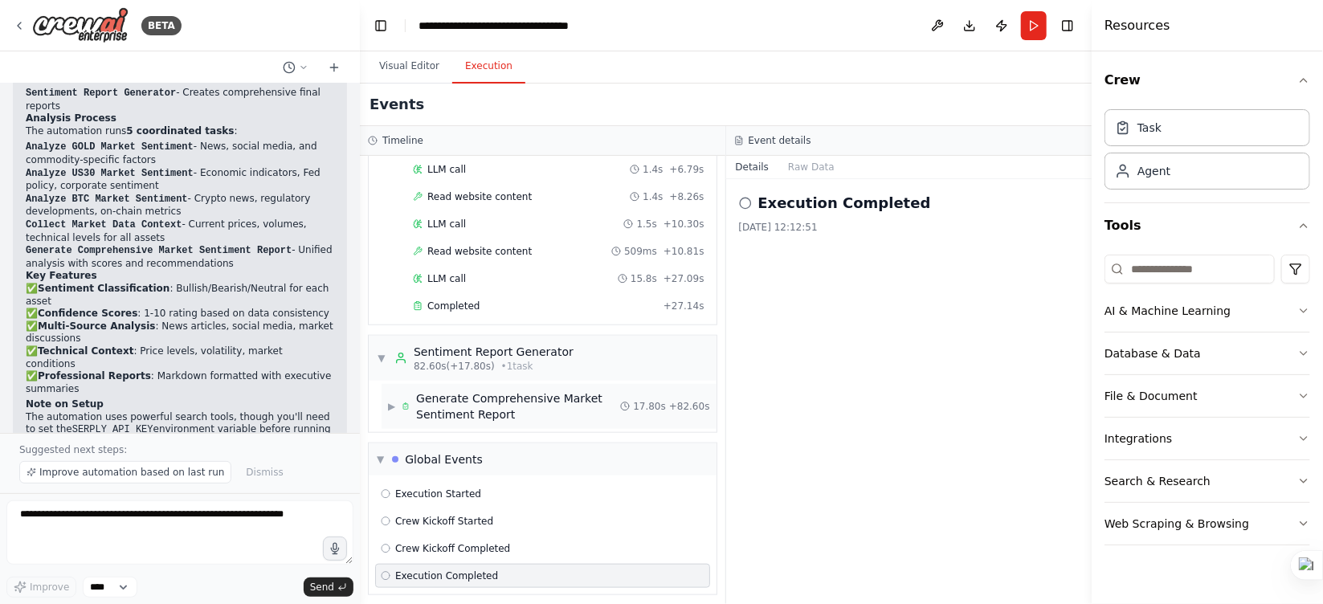
click at [395, 400] on span "▶" at bounding box center [391, 406] width 7 height 13
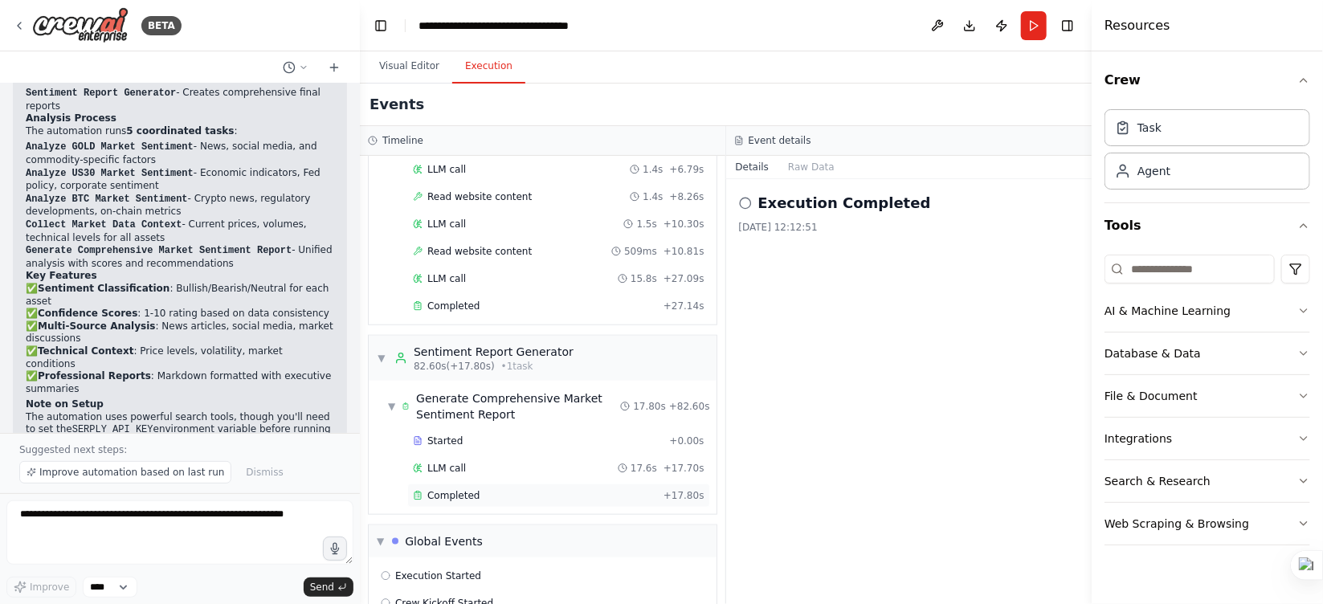
click at [448, 402] on div "Completed + 17.80s" at bounding box center [558, 496] width 303 height 24
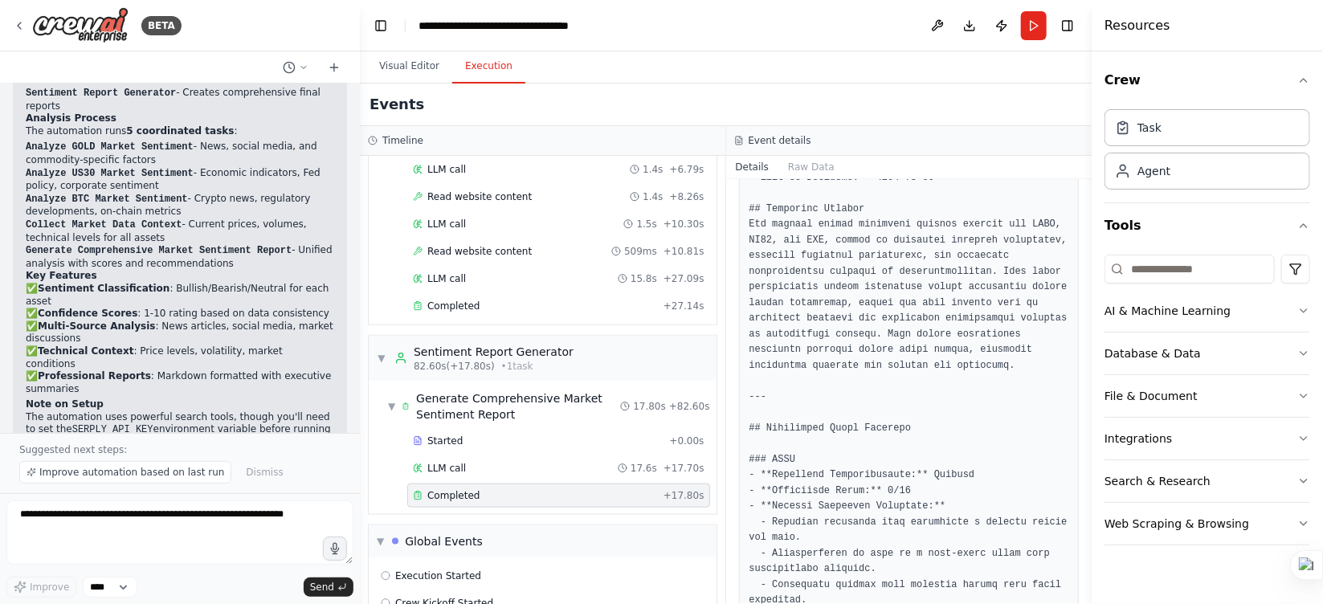
scroll to position [0, 0]
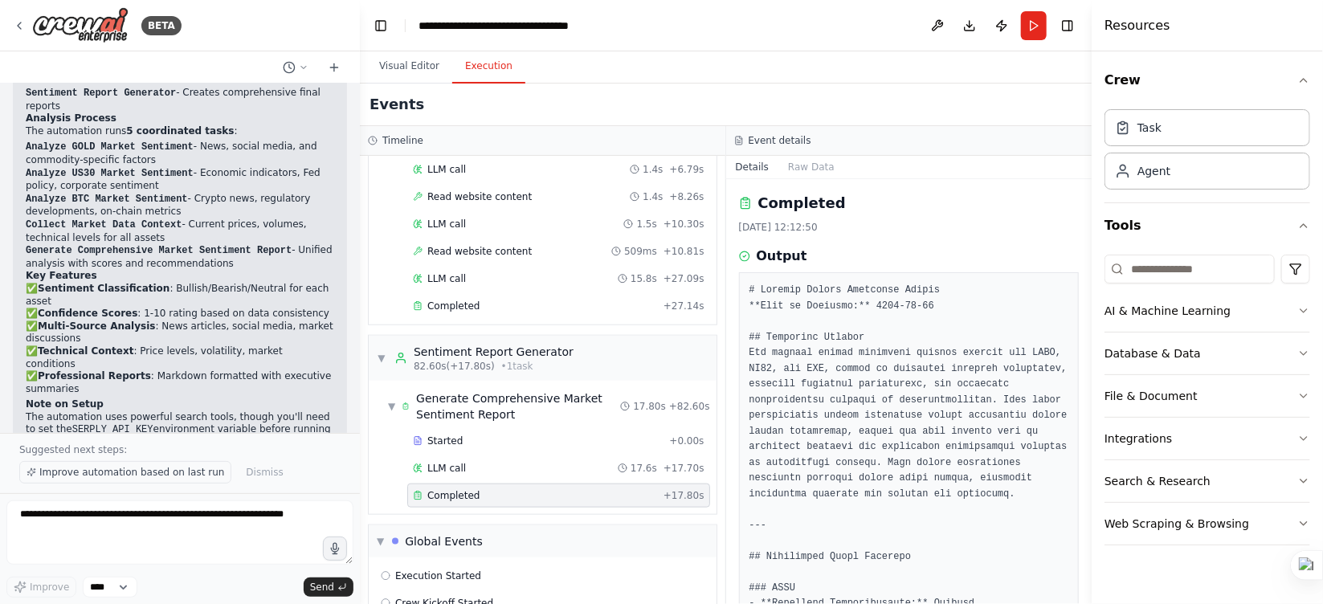
click at [207, 402] on button "Improve automation based on last run" at bounding box center [125, 472] width 212 height 22
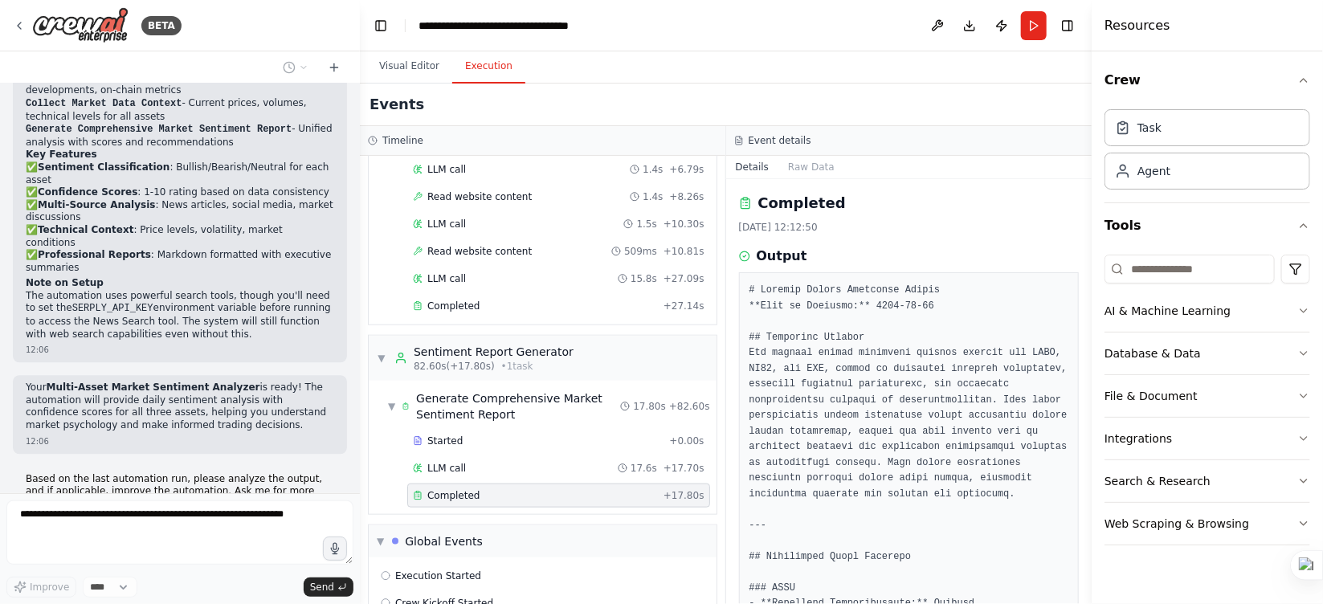
scroll to position [1977, 0]
